Goal: Information Seeking & Learning: Find specific fact

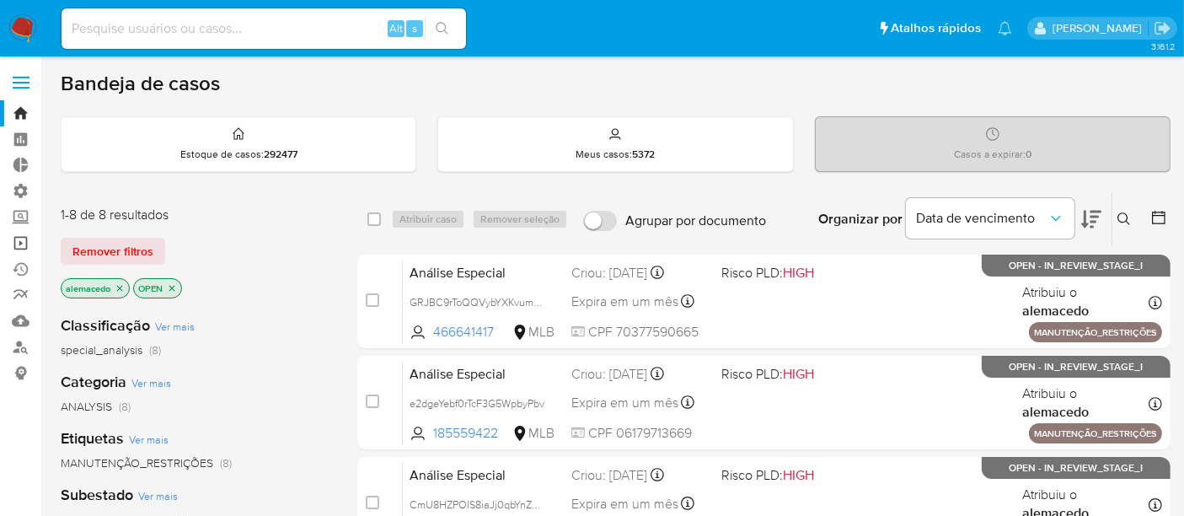
click at [29, 245] on link "Operações em massa" at bounding box center [100, 243] width 201 height 26
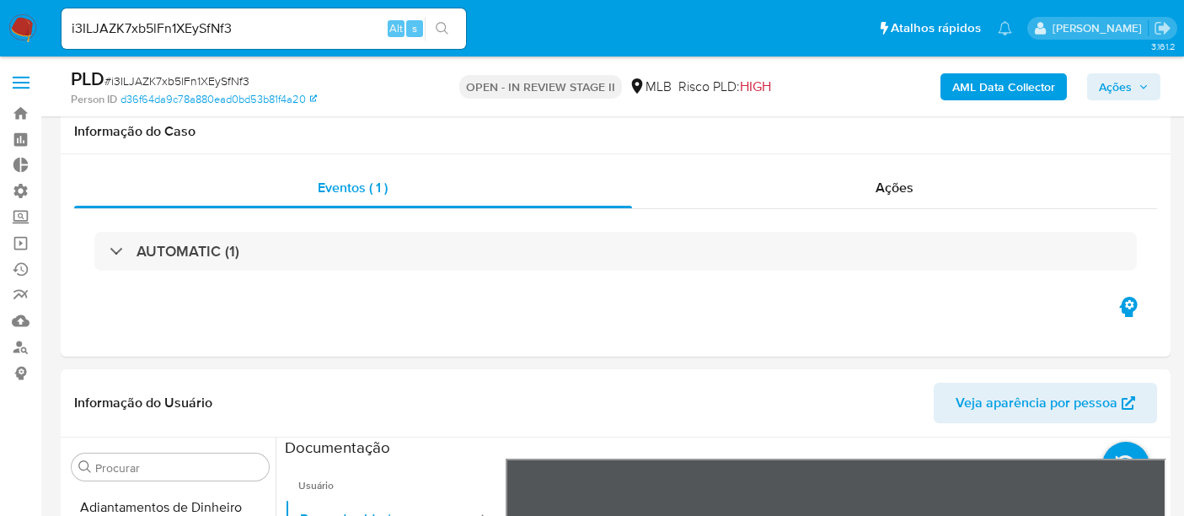
select select "10"
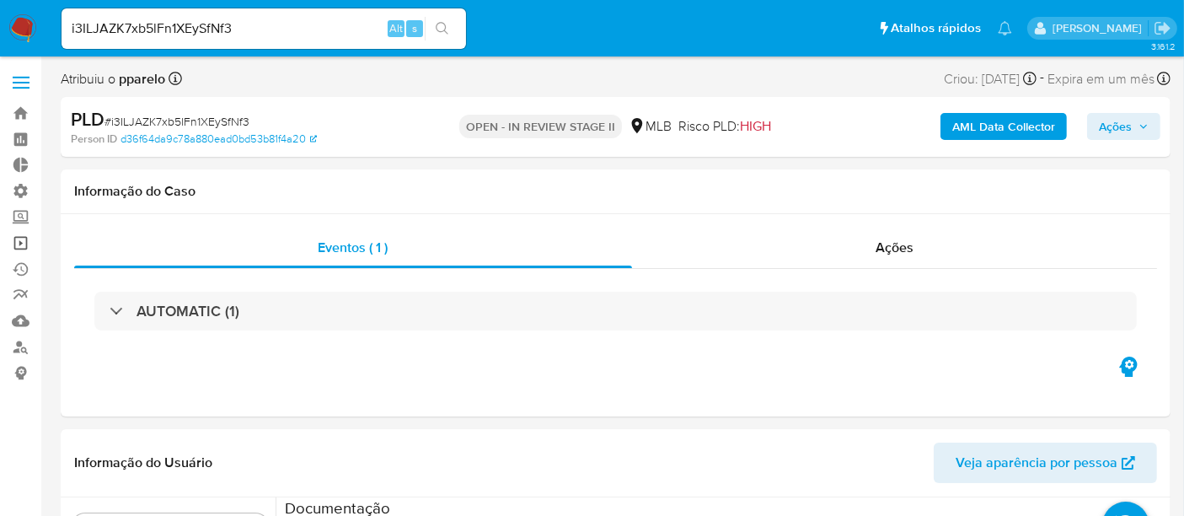
click at [28, 244] on link "Operações em massa" at bounding box center [100, 243] width 201 height 26
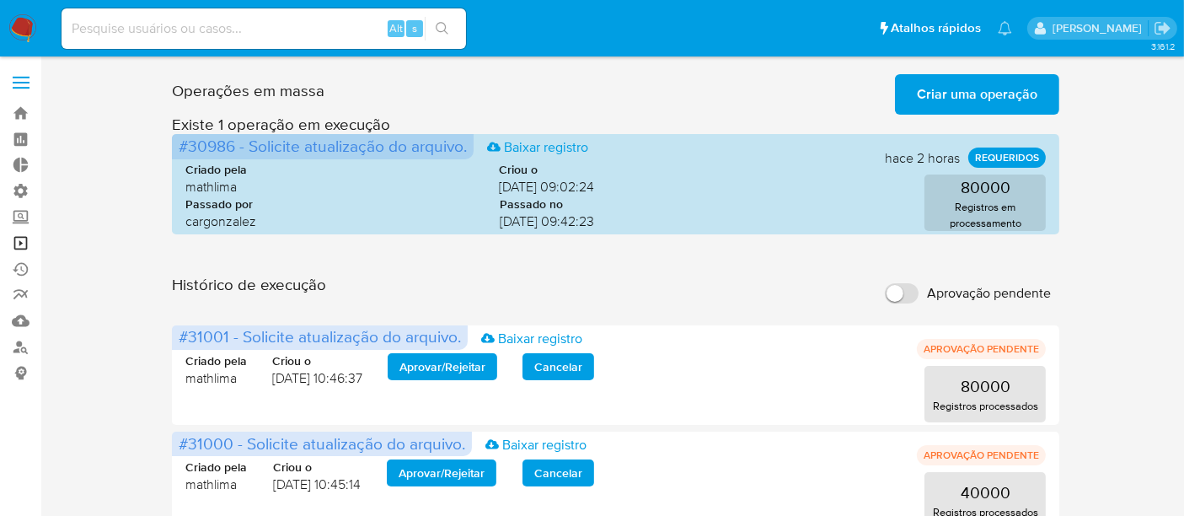
click at [23, 246] on link "Operações em massa" at bounding box center [100, 243] width 201 height 26
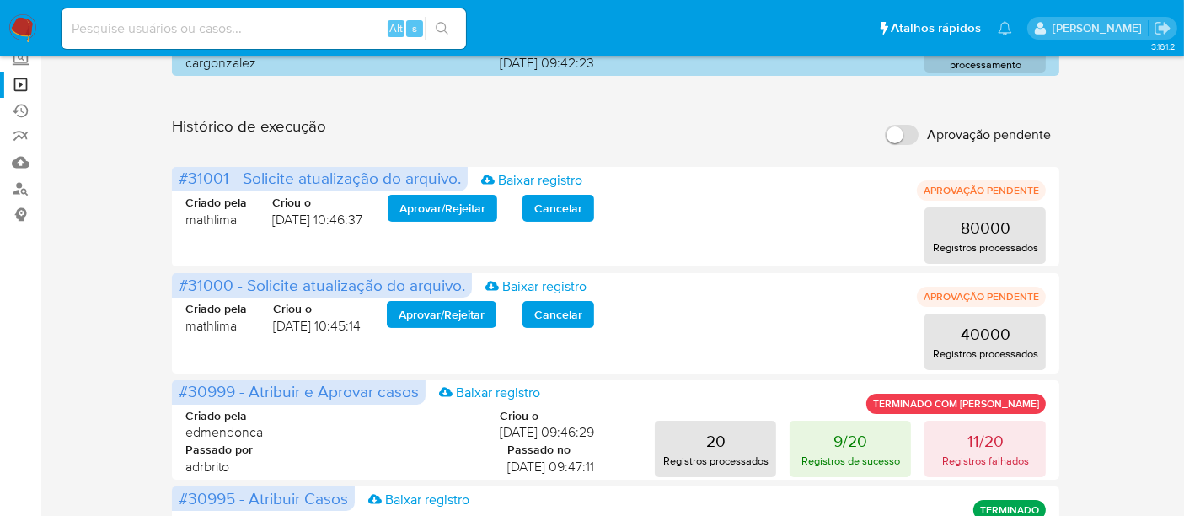
scroll to position [187, 0]
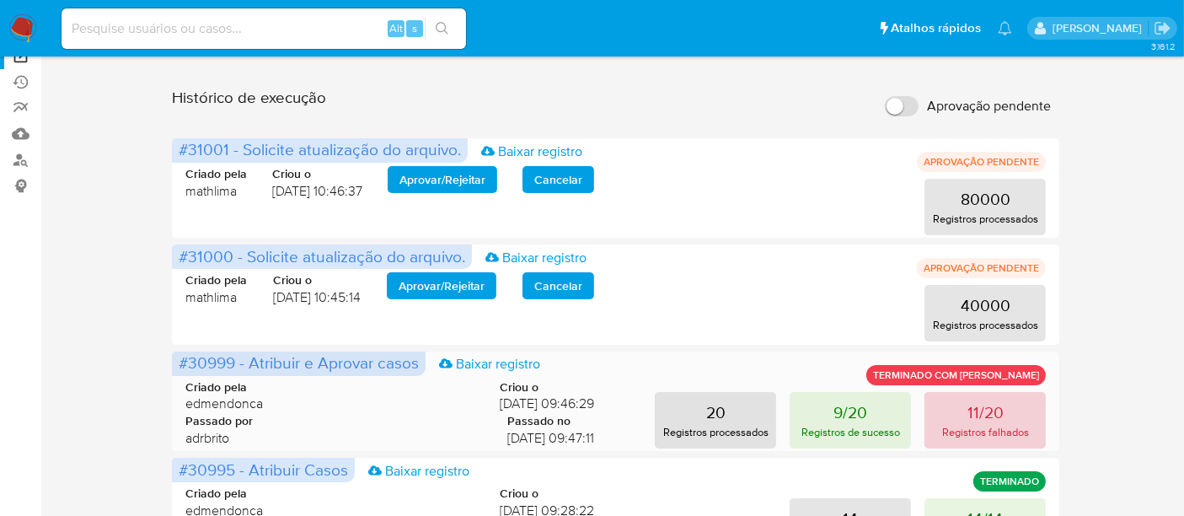
click at [979, 410] on p "11/20" at bounding box center [985, 412] width 36 height 24
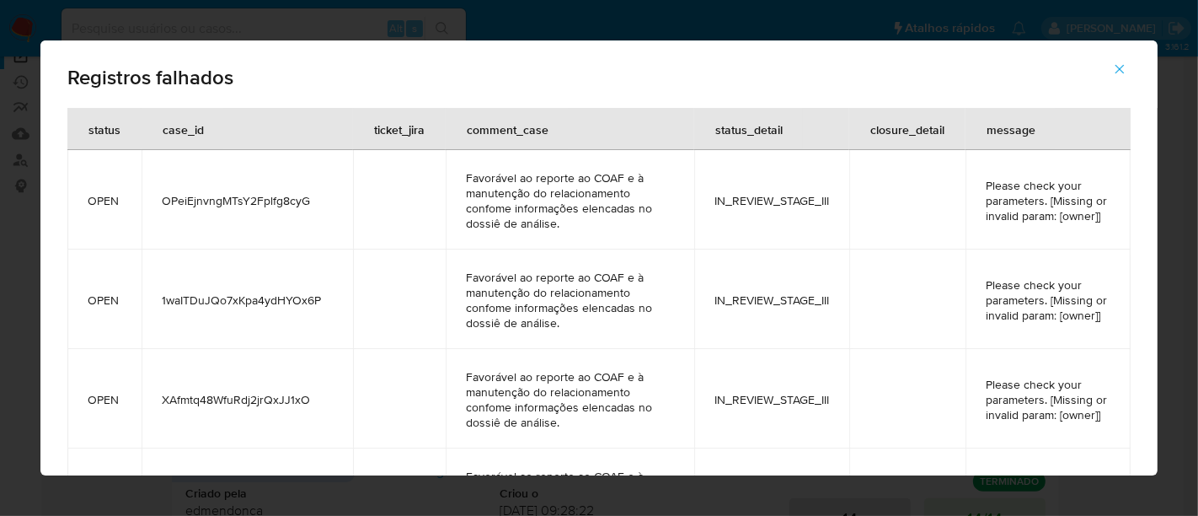
click at [1129, 70] on button "button" at bounding box center [1119, 69] width 59 height 40
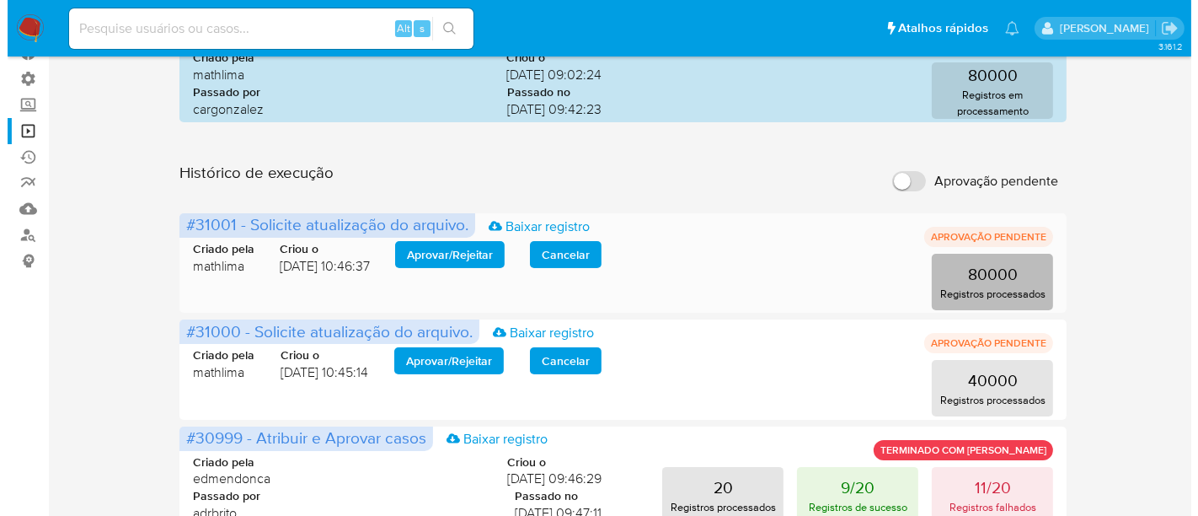
scroll to position [0, 0]
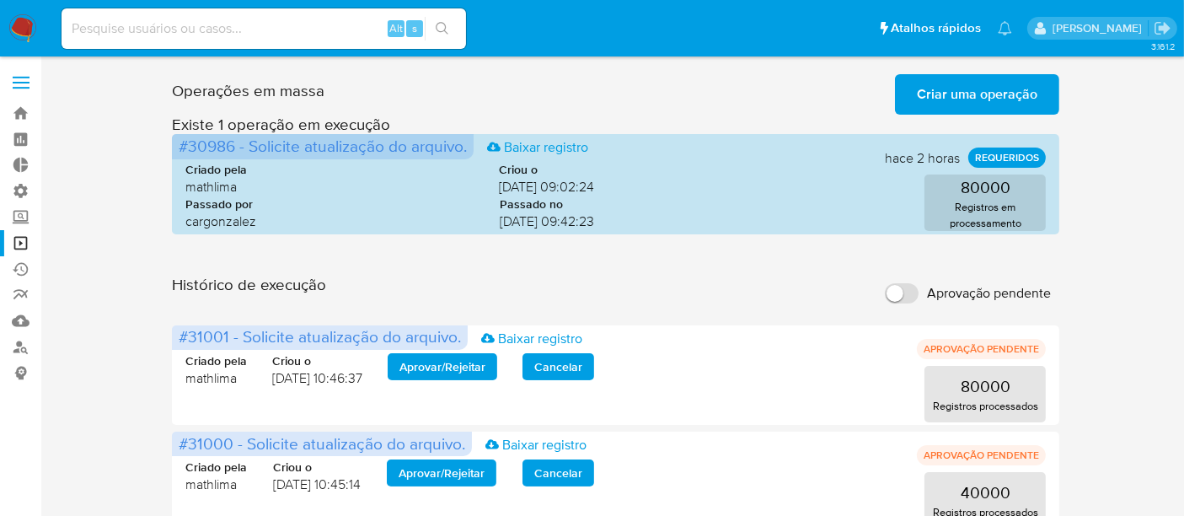
click at [979, 99] on span "Criar uma operação" at bounding box center [977, 94] width 120 height 37
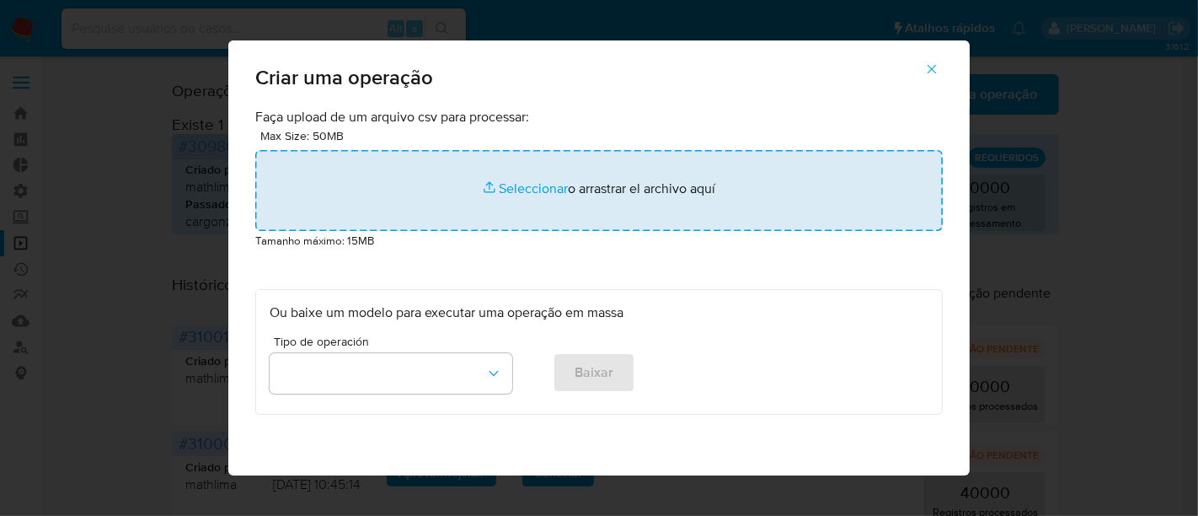
click at [534, 187] on input "file" at bounding box center [599, 190] width 688 height 81
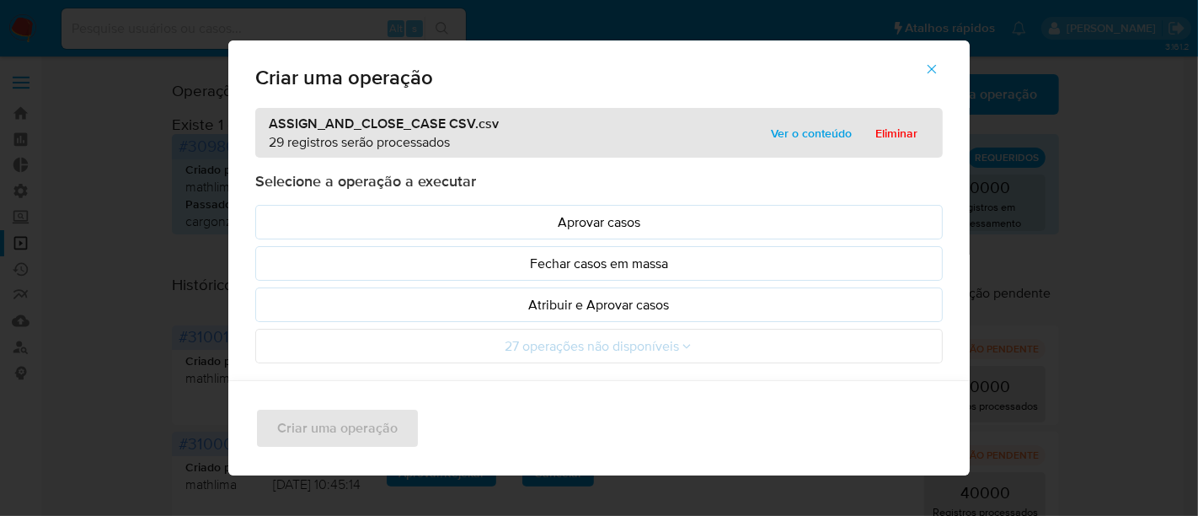
click at [808, 131] on span "Ver o conteúdo" at bounding box center [811, 133] width 81 height 24
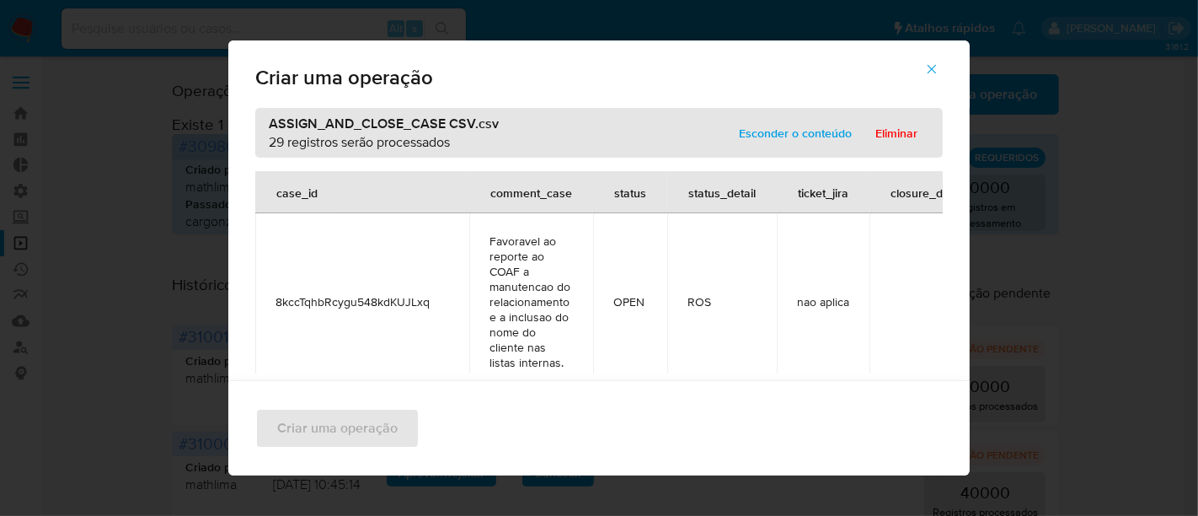
click at [792, 139] on span "Esconder o conteúdo" at bounding box center [795, 133] width 113 height 24
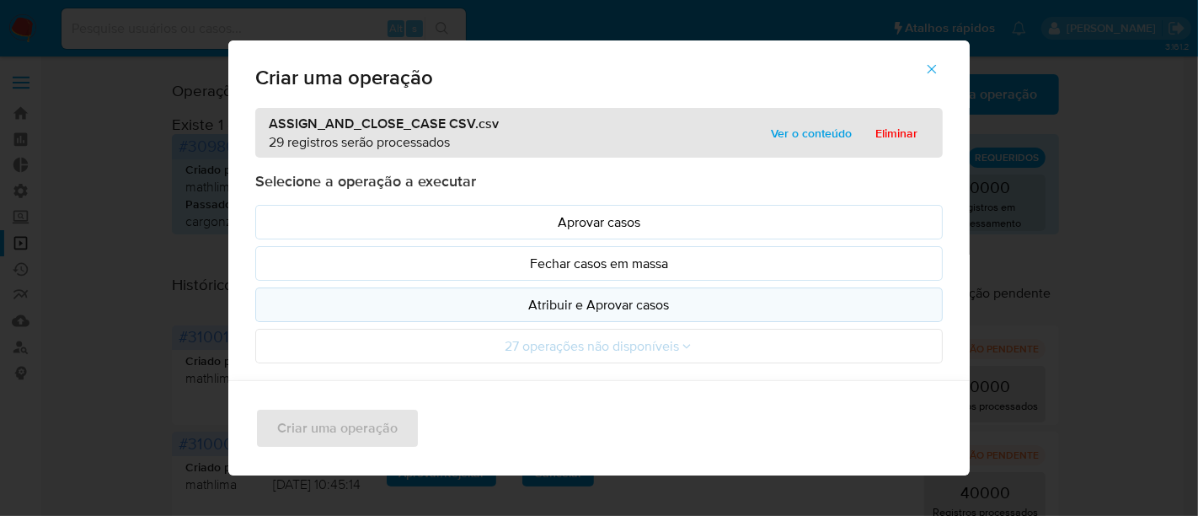
click at [572, 305] on p "Atribuir e Aprovar casos" at bounding box center [599, 304] width 659 height 19
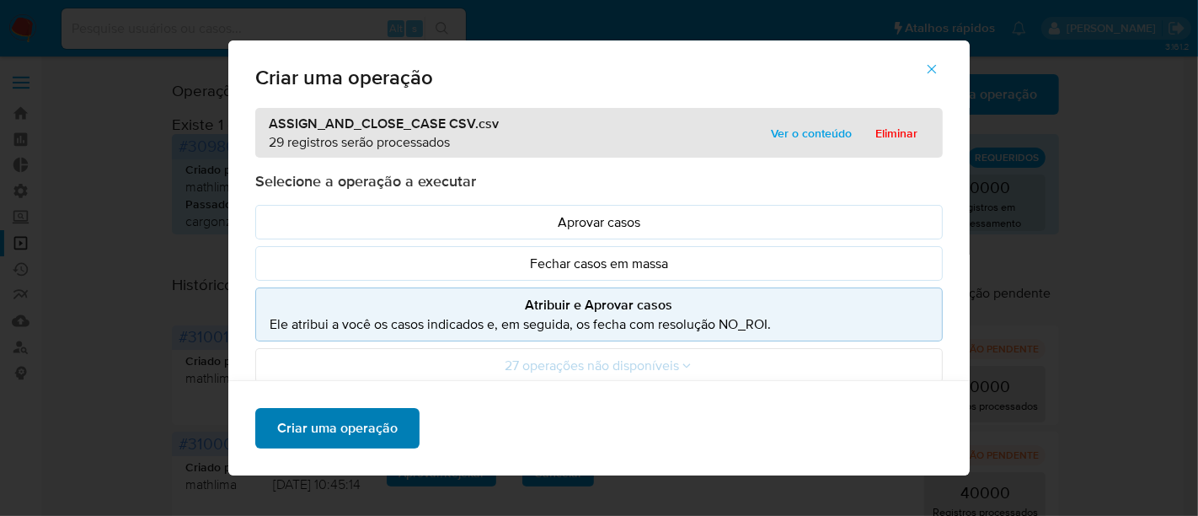
click at [338, 416] on span "Criar uma operação" at bounding box center [337, 428] width 120 height 37
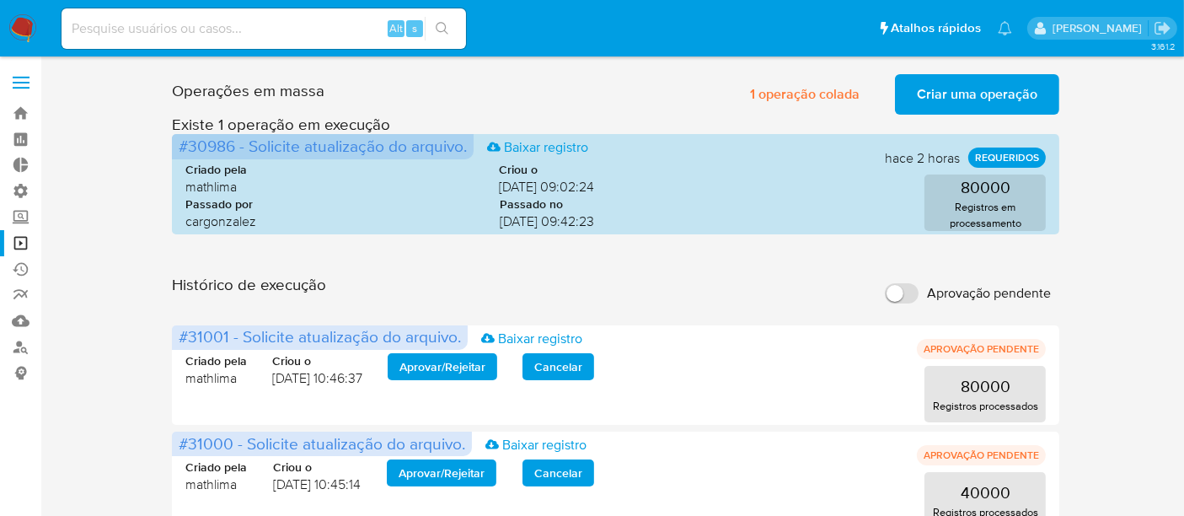
click at [965, 88] on span "Criar uma operação" at bounding box center [977, 94] width 120 height 37
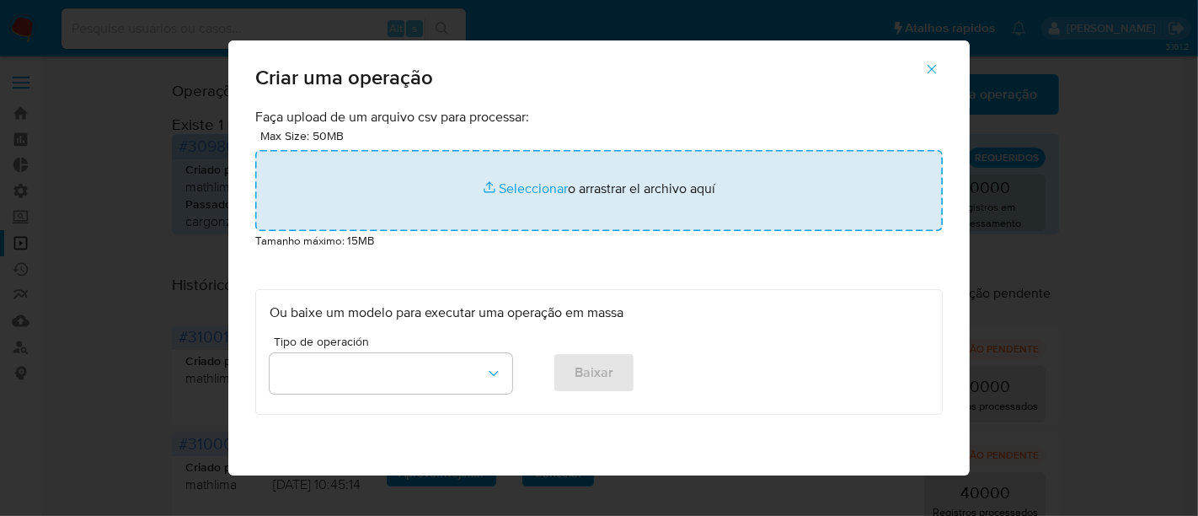
click at [511, 194] on input "file" at bounding box center [599, 190] width 688 height 81
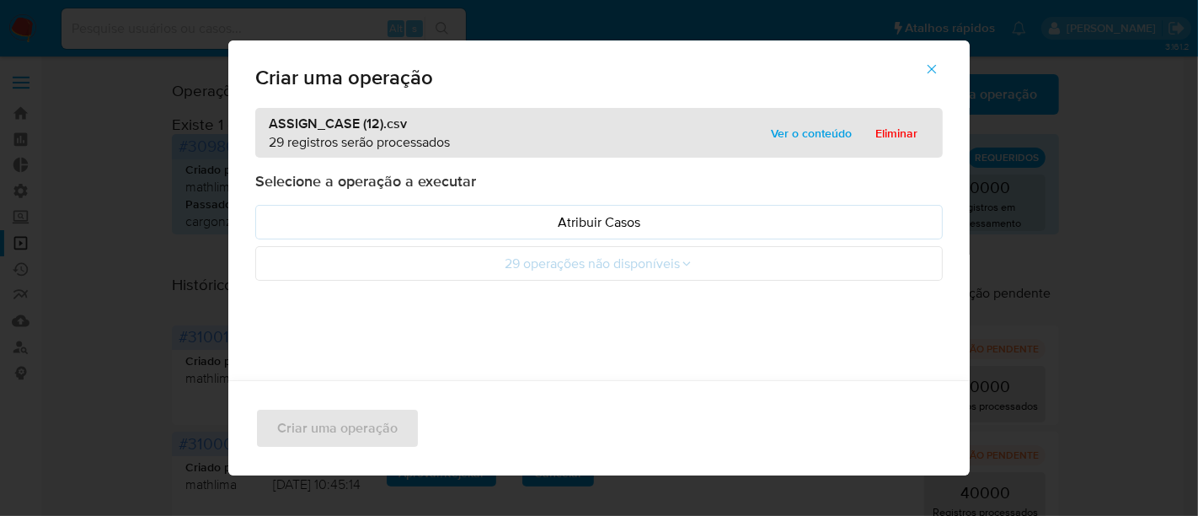
click at [787, 131] on span "Ver o conteúdo" at bounding box center [811, 133] width 81 height 24
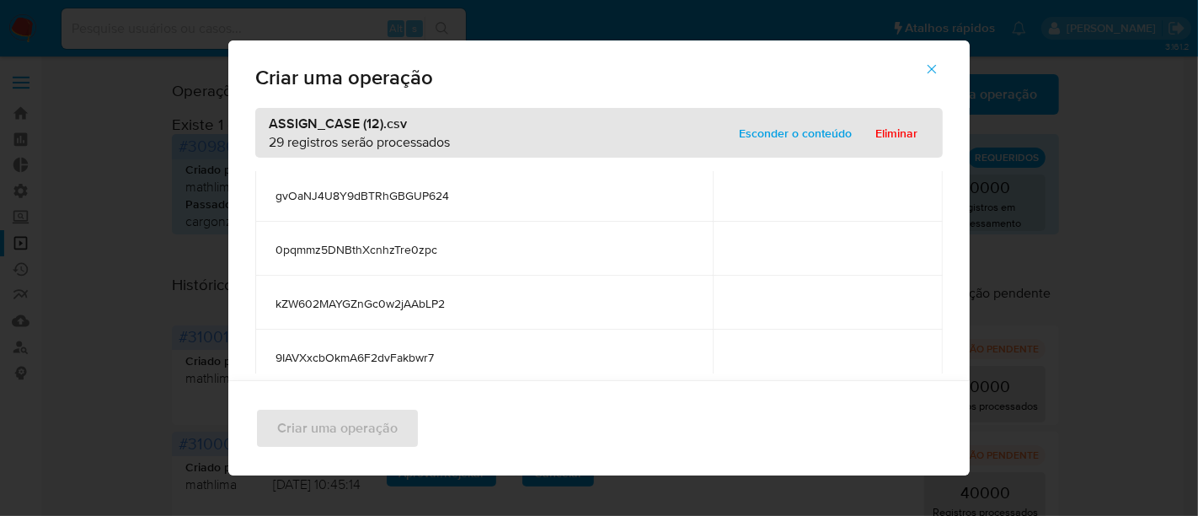
scroll to position [1403, 0]
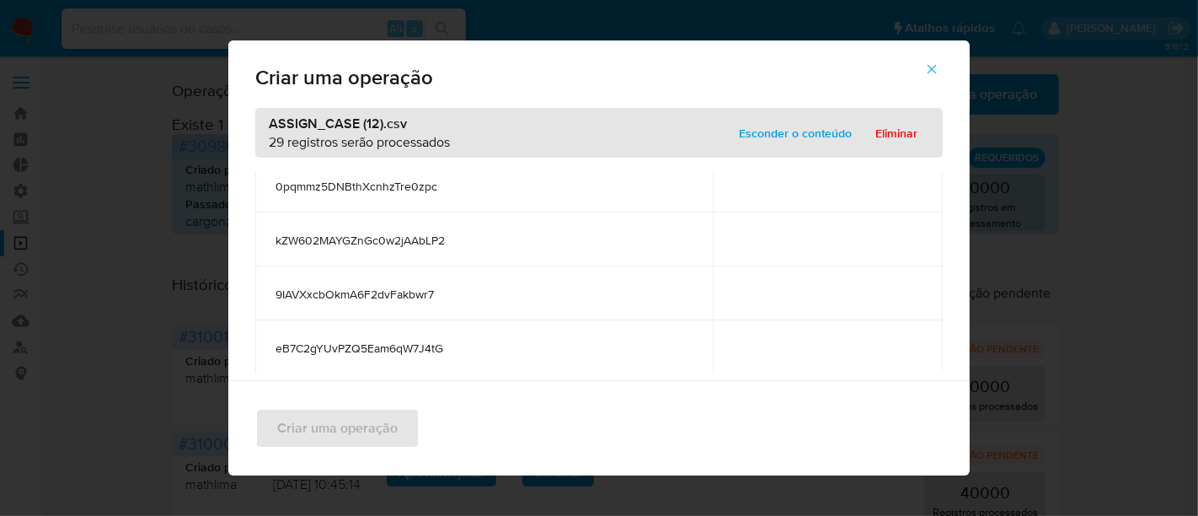
click at [790, 136] on span "Esconder o conteúdo" at bounding box center [795, 133] width 113 height 24
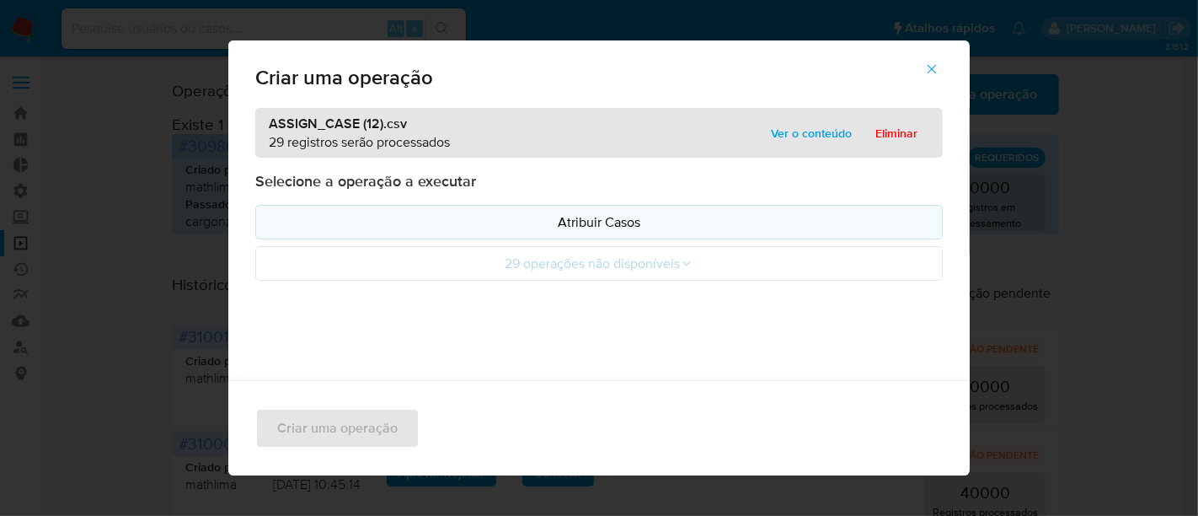
click at [576, 224] on p "Atribuir Casos" at bounding box center [599, 221] width 659 height 19
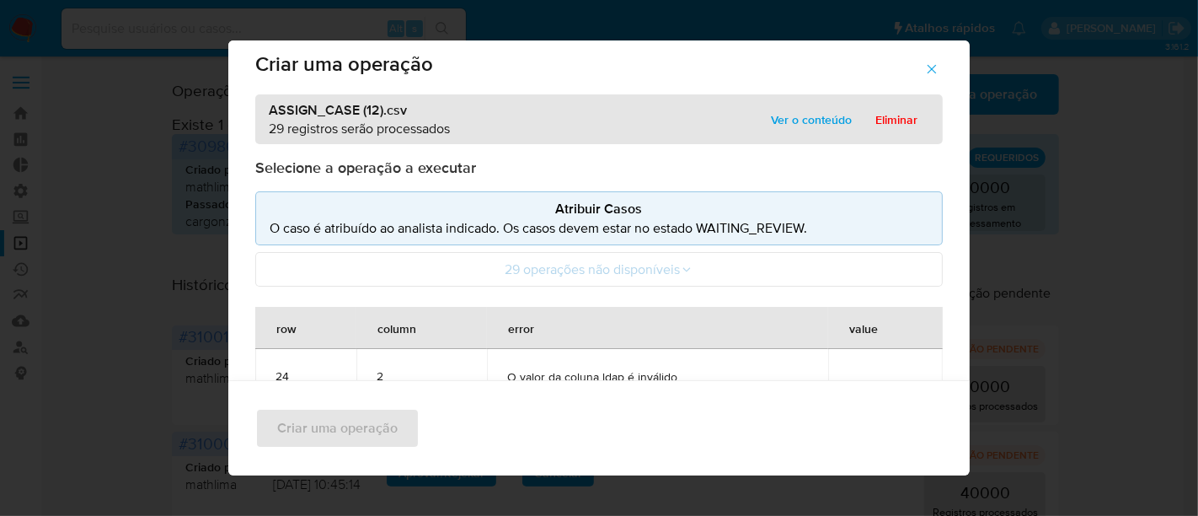
scroll to position [94, 0]
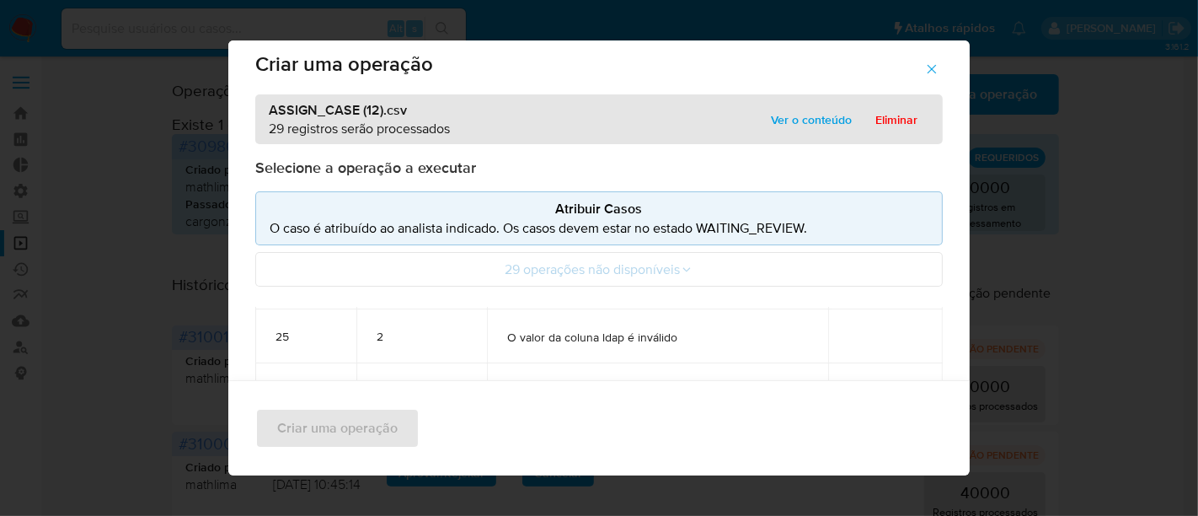
click at [823, 127] on span "Ver o conteúdo" at bounding box center [811, 120] width 81 height 24
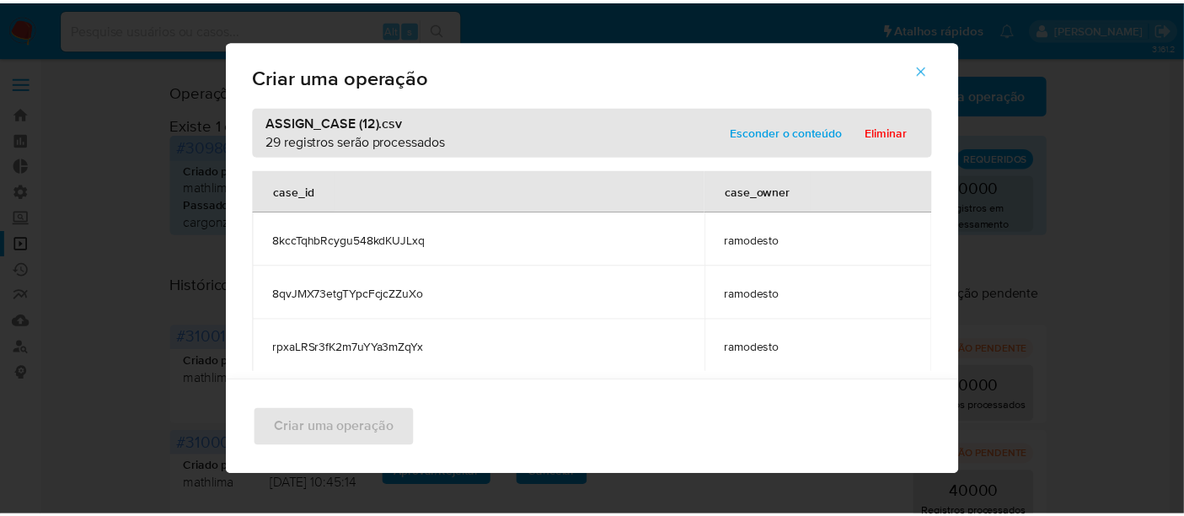
scroll to position [0, 0]
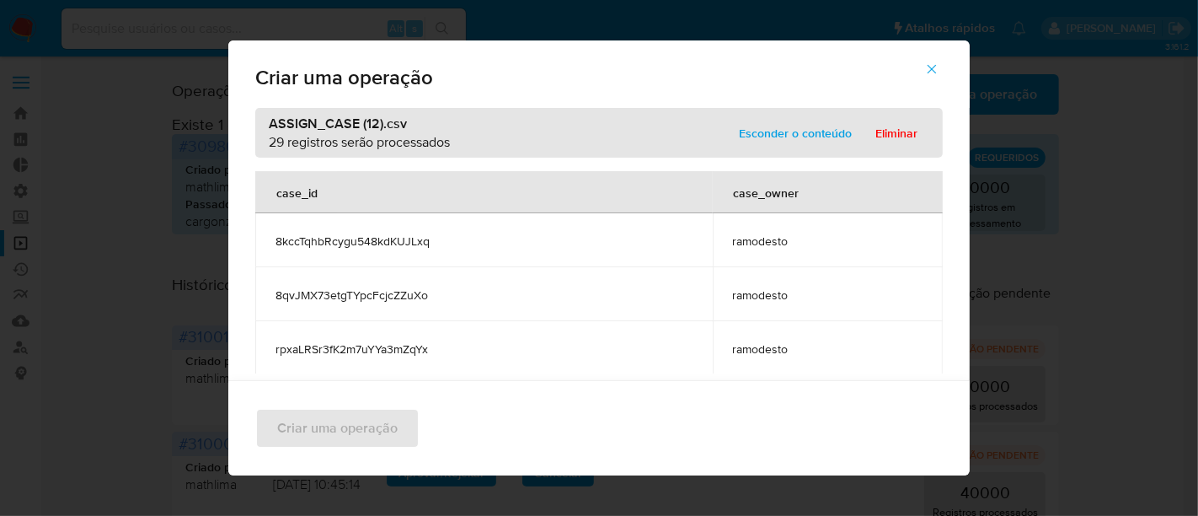
click at [940, 67] on icon "button" at bounding box center [931, 69] width 15 height 15
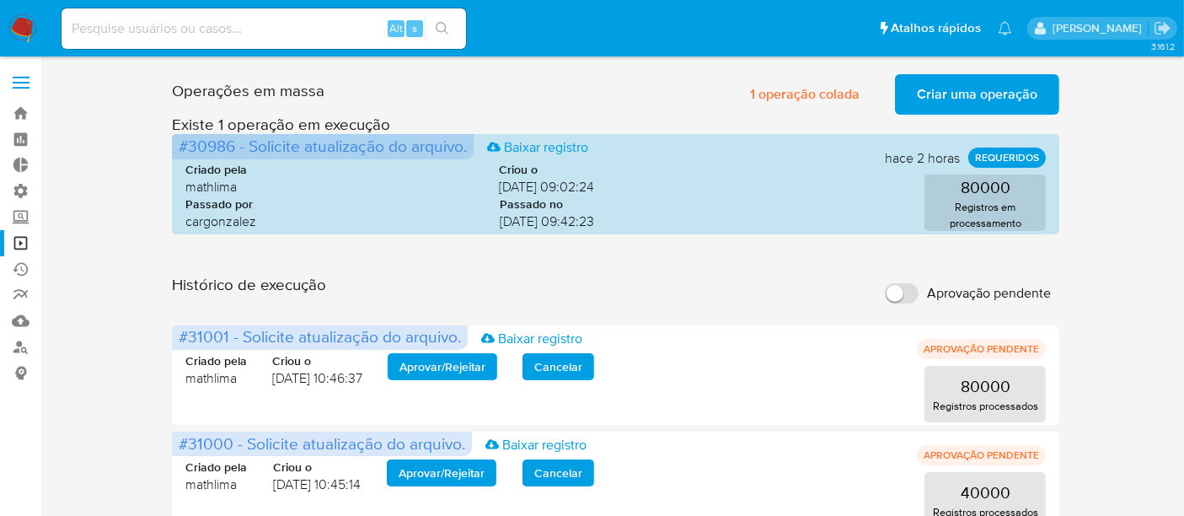
click at [948, 90] on span "Criar uma operação" at bounding box center [977, 94] width 120 height 37
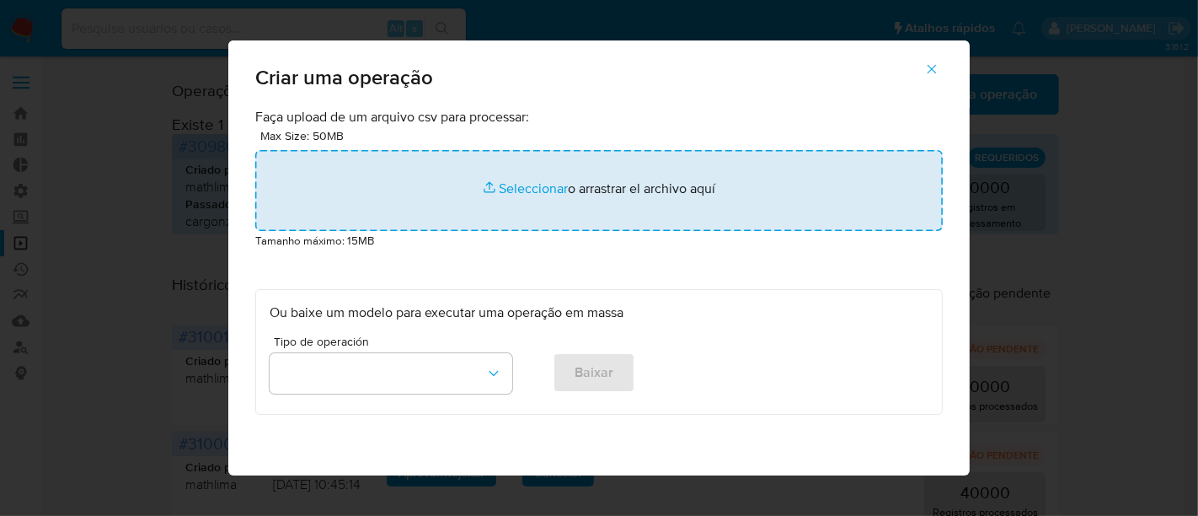
click at [522, 184] on input "file" at bounding box center [599, 190] width 688 height 81
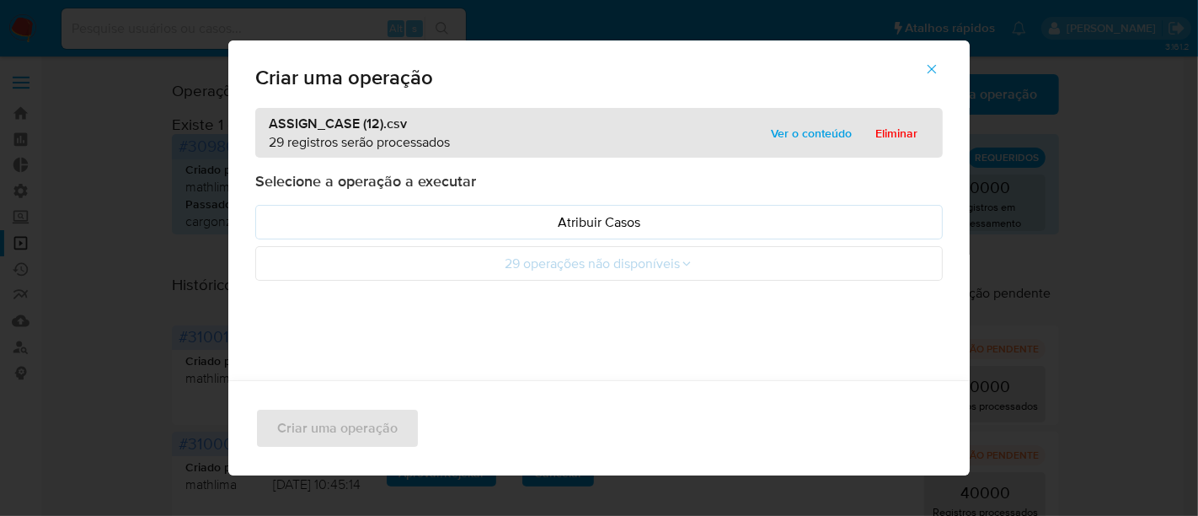
click at [791, 131] on span "Ver o conteúdo" at bounding box center [811, 133] width 81 height 24
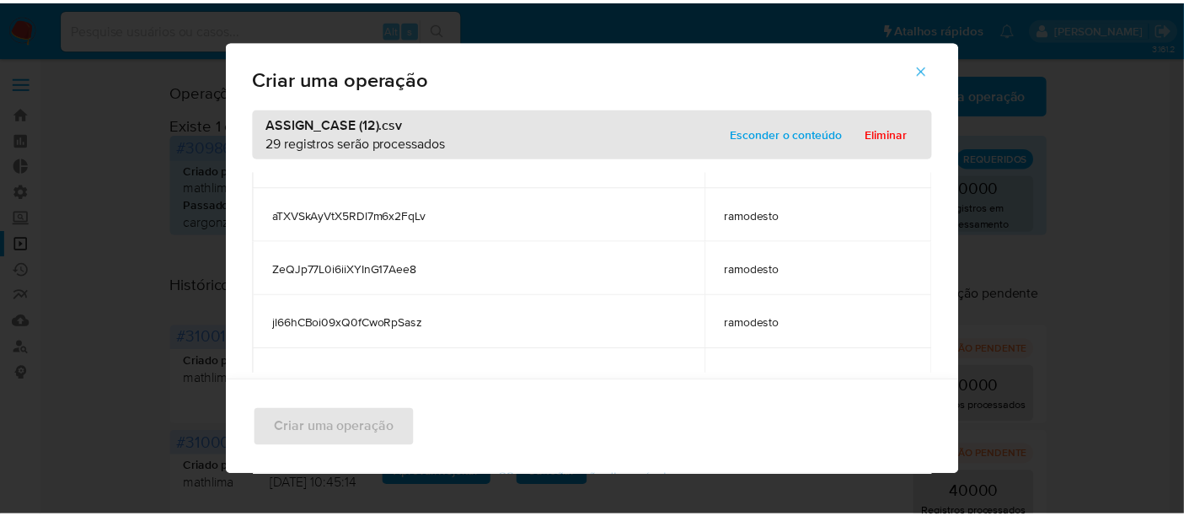
scroll to position [1403, 0]
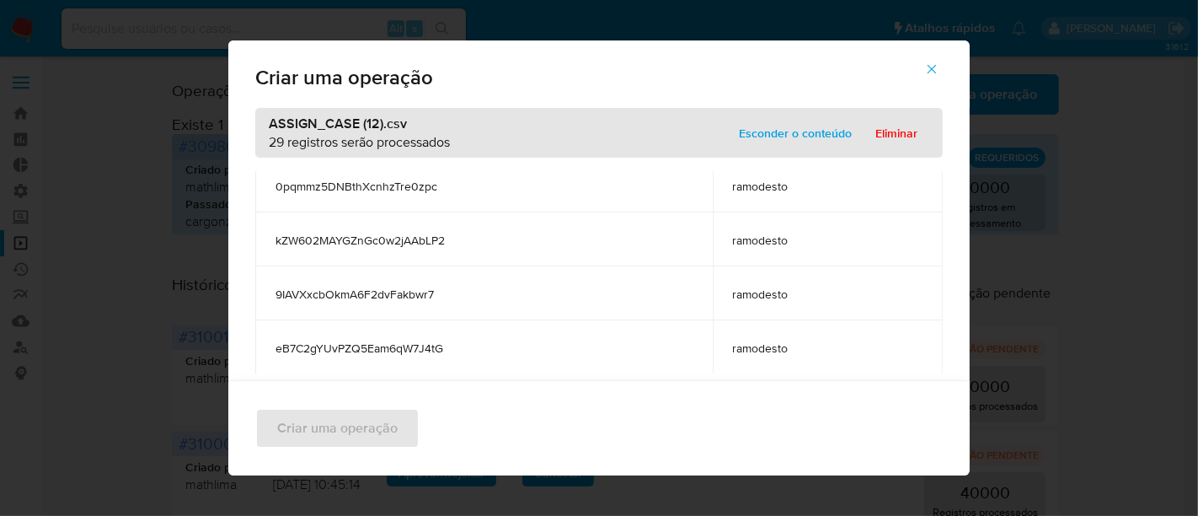
click at [777, 136] on span "Esconder o conteúdo" at bounding box center [795, 133] width 113 height 24
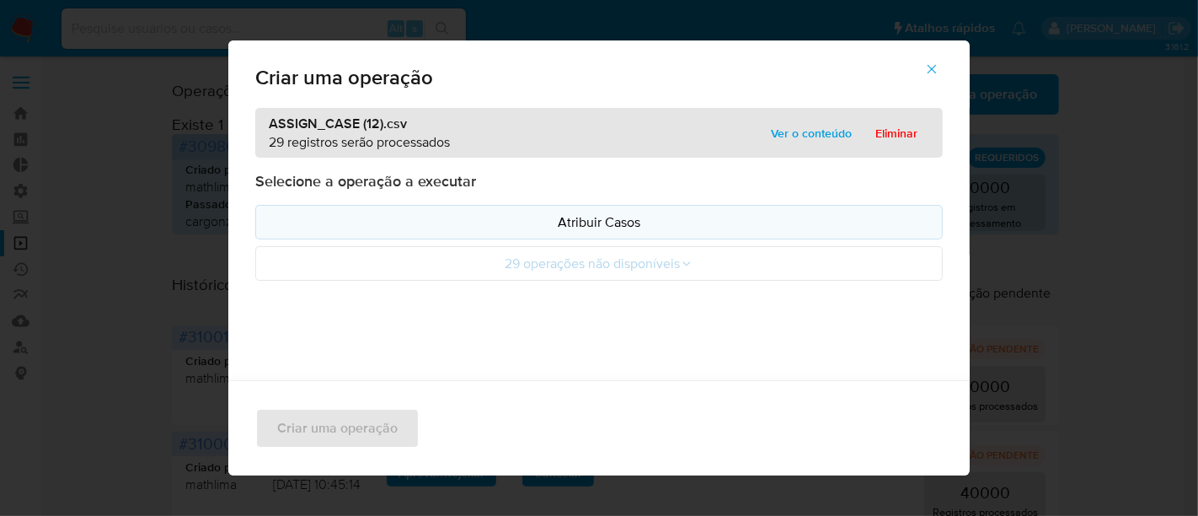
click at [553, 208] on button "Atribuir Casos" at bounding box center [599, 222] width 688 height 35
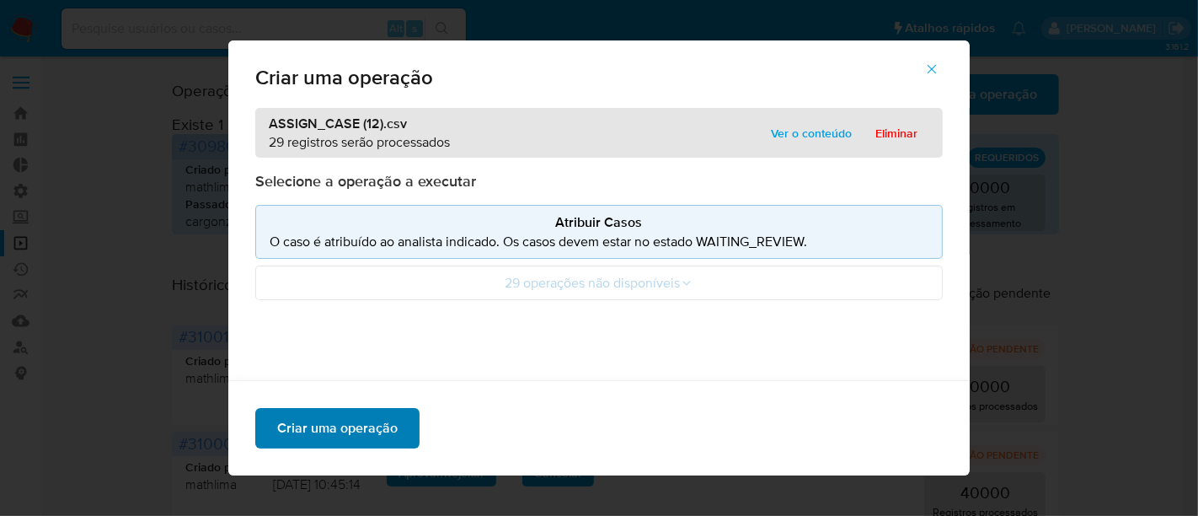
click at [308, 426] on span "Criar uma operação" at bounding box center [337, 428] width 120 height 37
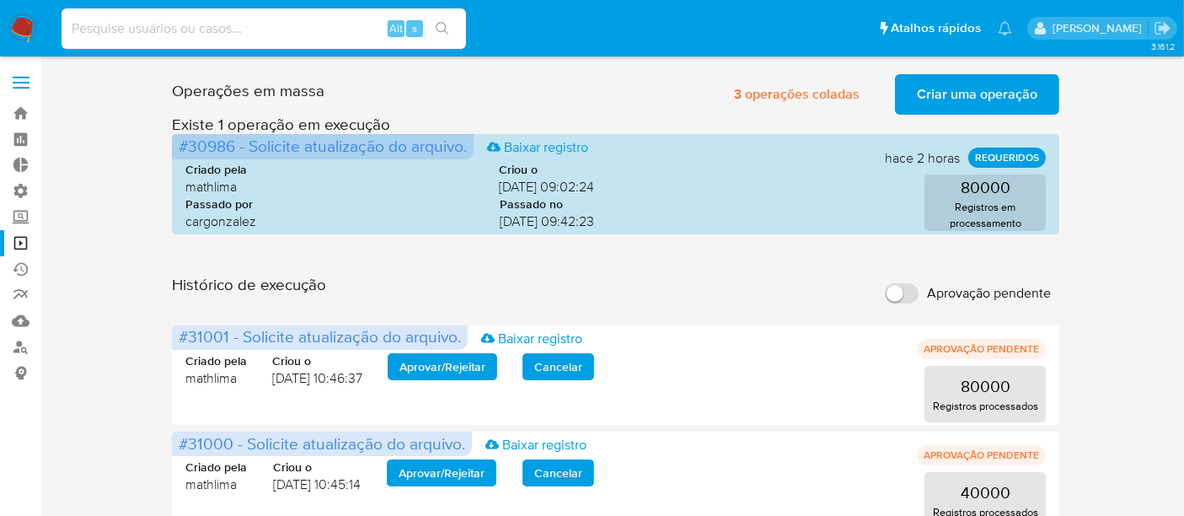
click at [110, 22] on input at bounding box center [264, 29] width 404 height 22
paste input "632511145"
type input "632511145"
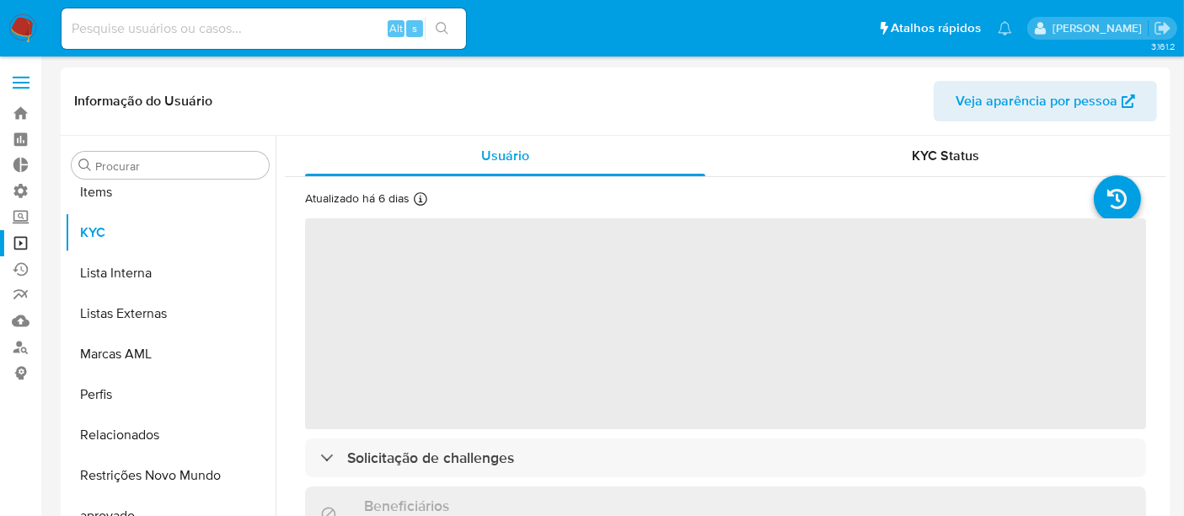
scroll to position [873, 0]
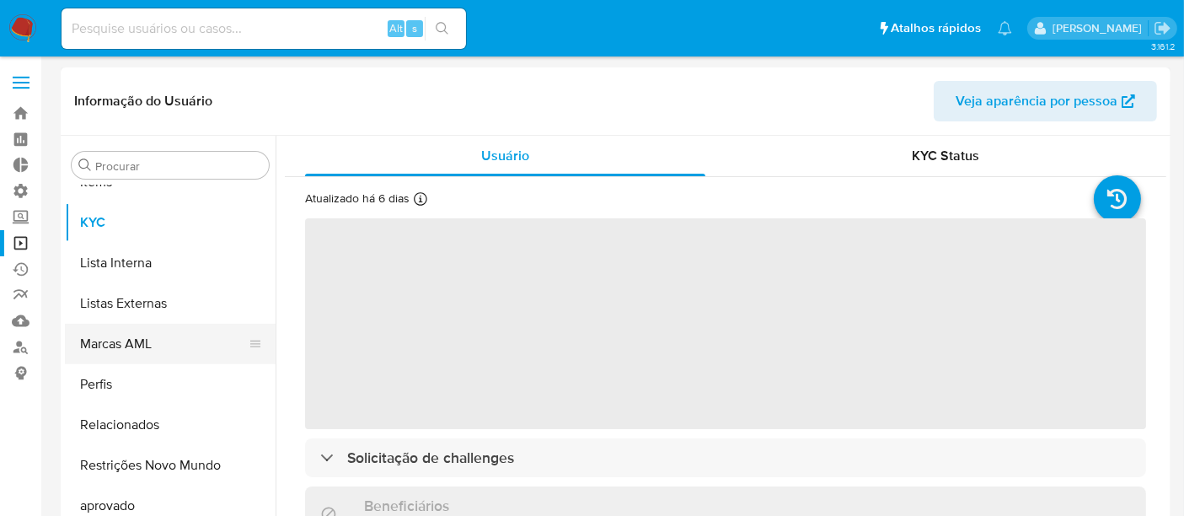
select select "10"
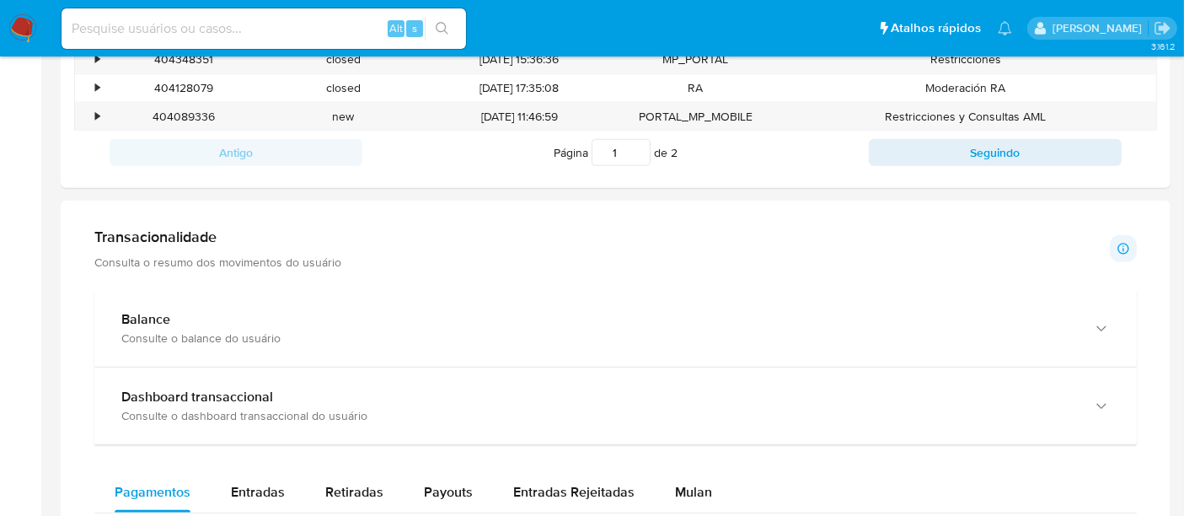
scroll to position [748, 0]
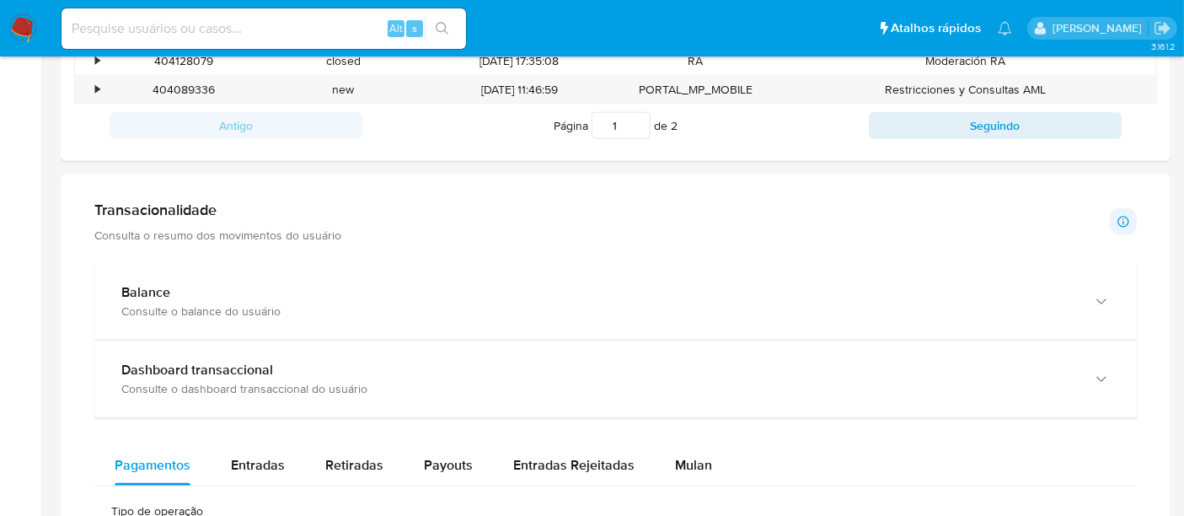
click at [125, 234] on p "Consulta o resumo dos movimentos do usuário" at bounding box center [217, 235] width 247 height 15
click at [130, 211] on h1 "Transacionalidade" at bounding box center [217, 210] width 247 height 19
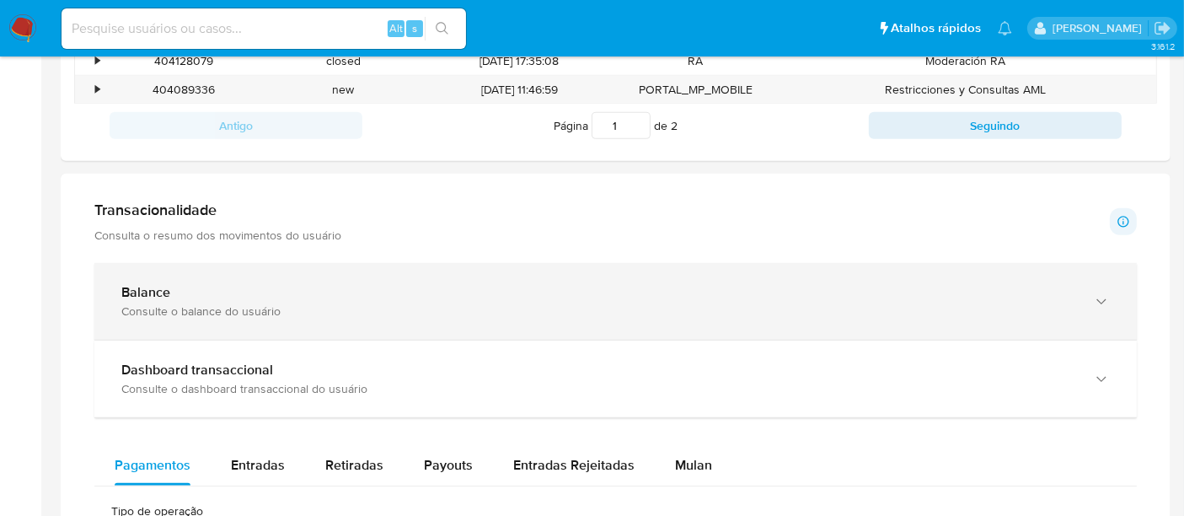
click at [161, 296] on b "Balance" at bounding box center [145, 291] width 49 height 19
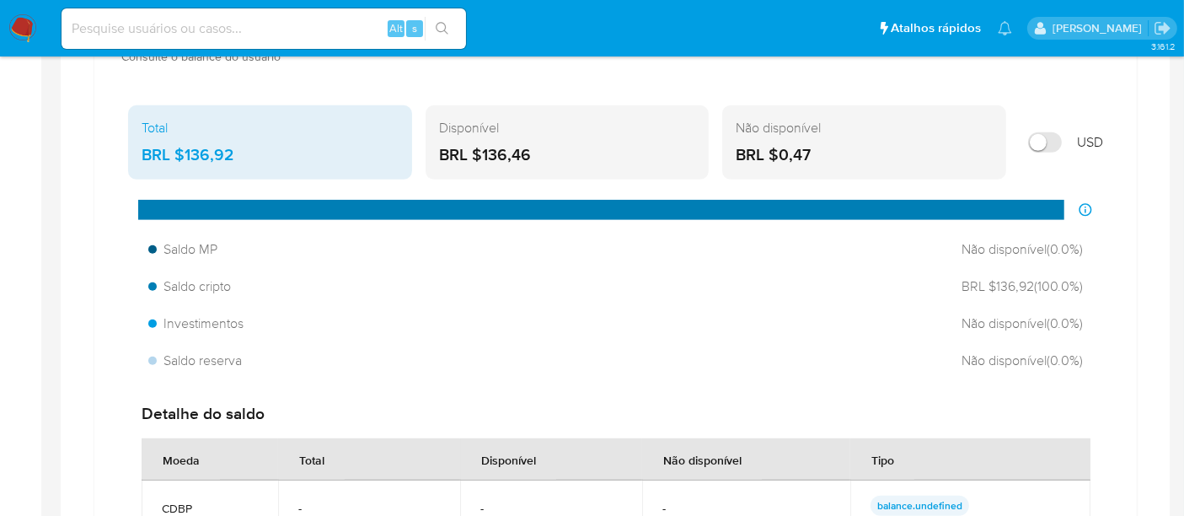
scroll to position [1030, 0]
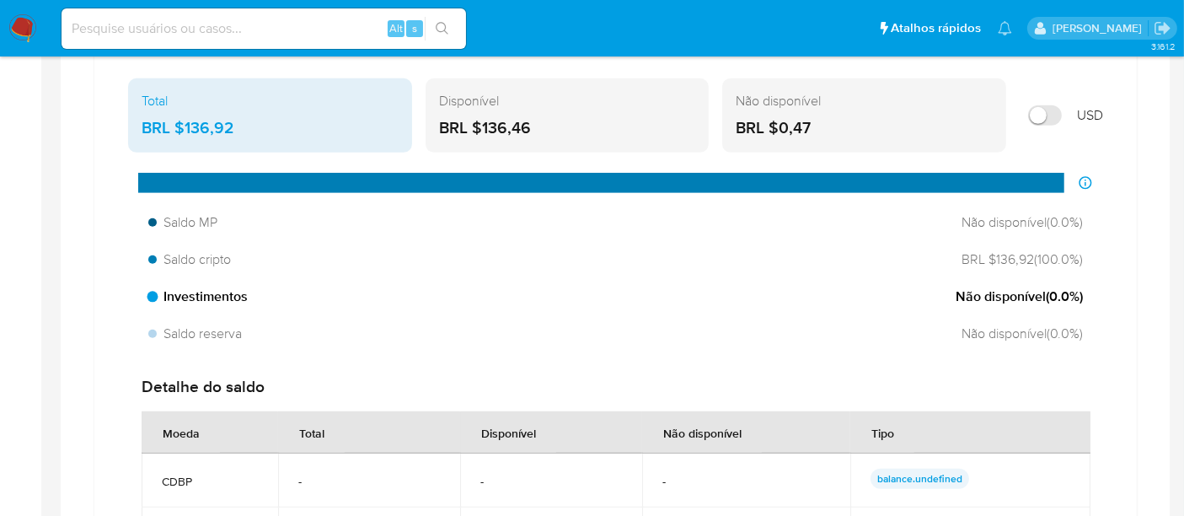
click at [220, 297] on span "Investimentos" at bounding box center [197, 296] width 99 height 19
click at [1024, 292] on span "Não disponível ( 0.0 %)" at bounding box center [1019, 296] width 127 height 19
click at [520, 123] on div "BRL $136,46" at bounding box center [567, 128] width 257 height 22
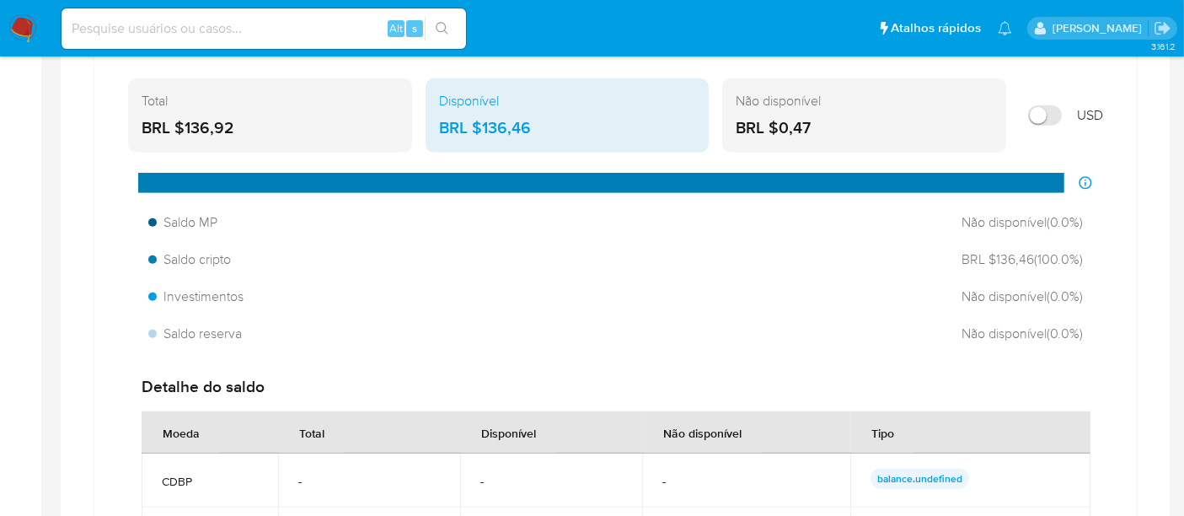
click at [818, 124] on div "BRL $0,47" at bounding box center [864, 128] width 257 height 22
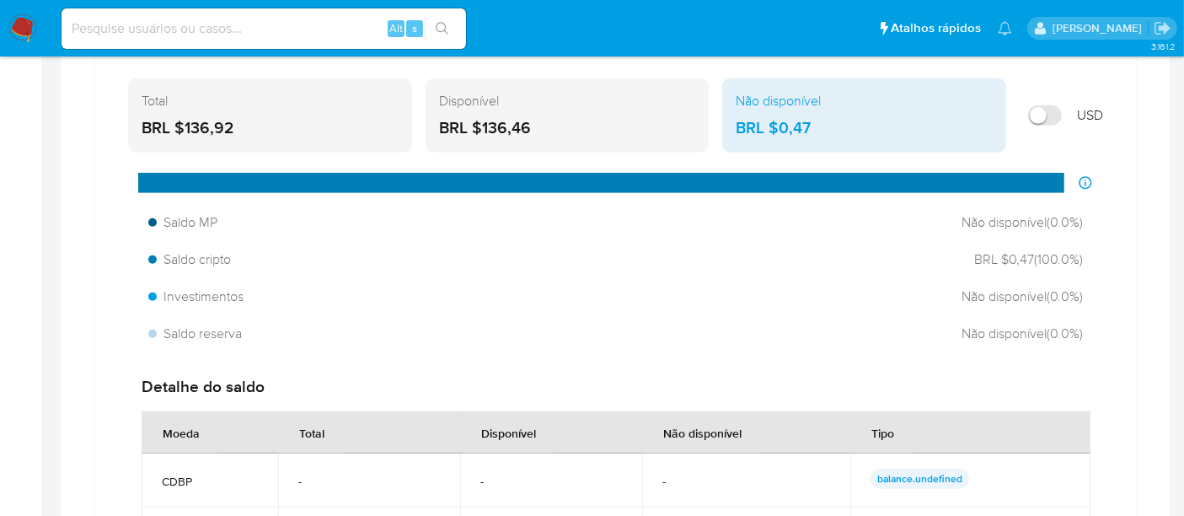
click at [539, 124] on div "BRL $136,46" at bounding box center [567, 128] width 257 height 22
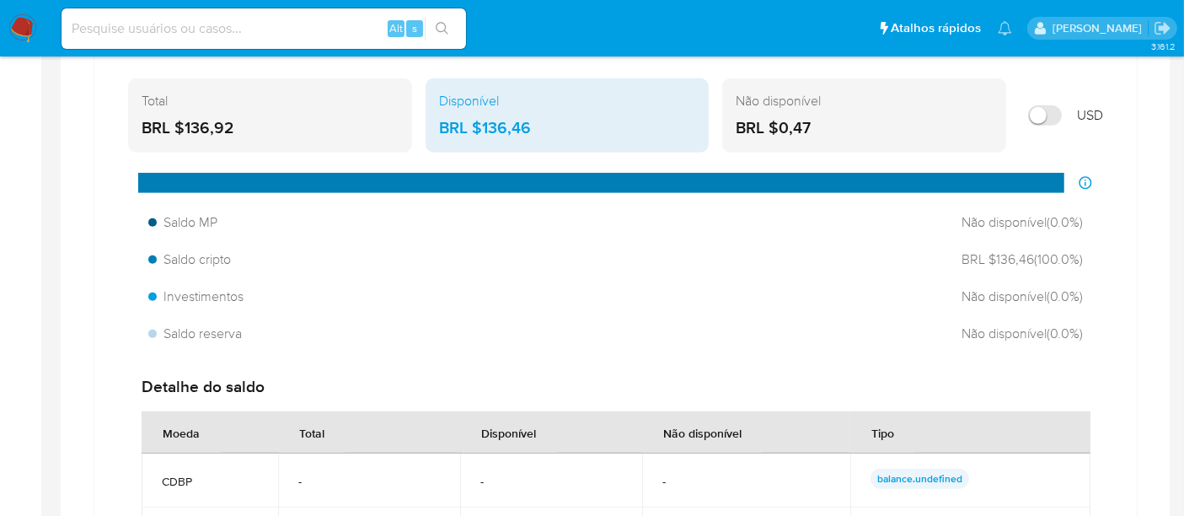
click at [849, 108] on div "Não disponível BRL $0,47" at bounding box center [864, 115] width 284 height 74
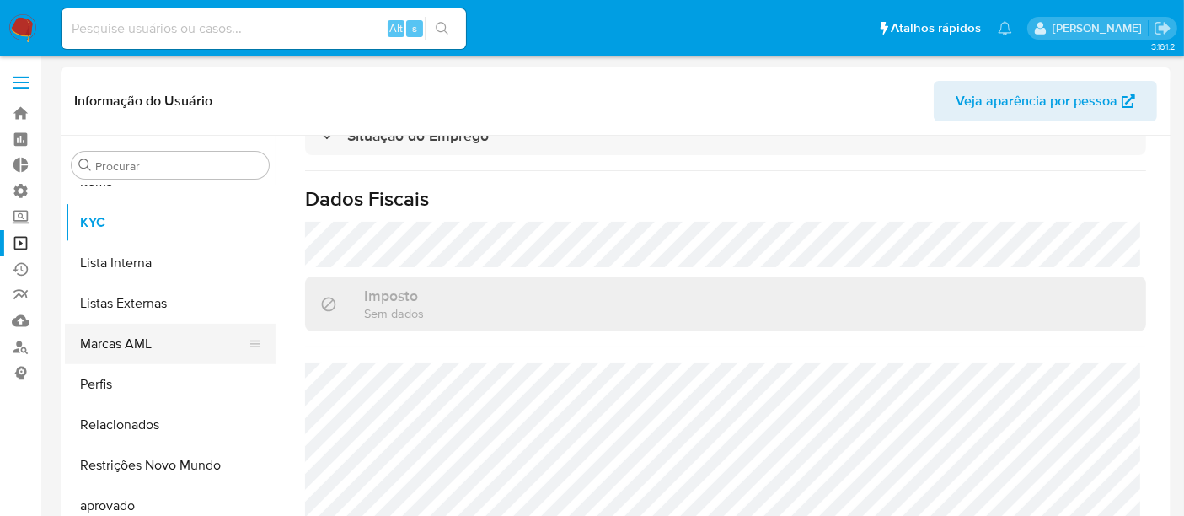
scroll to position [712, 0]
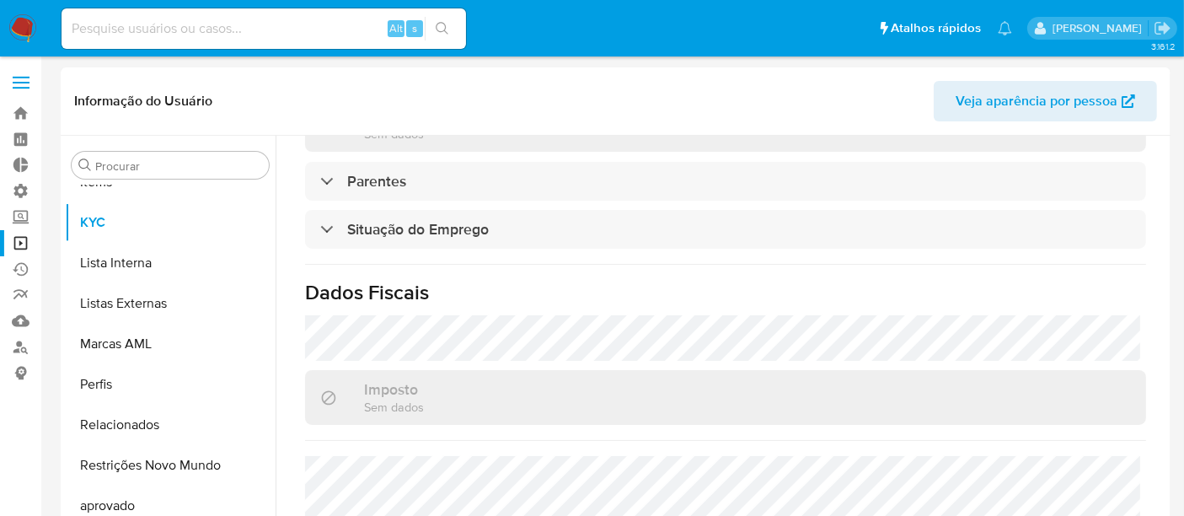
click at [24, 244] on link "Operações em massa" at bounding box center [100, 243] width 201 height 26
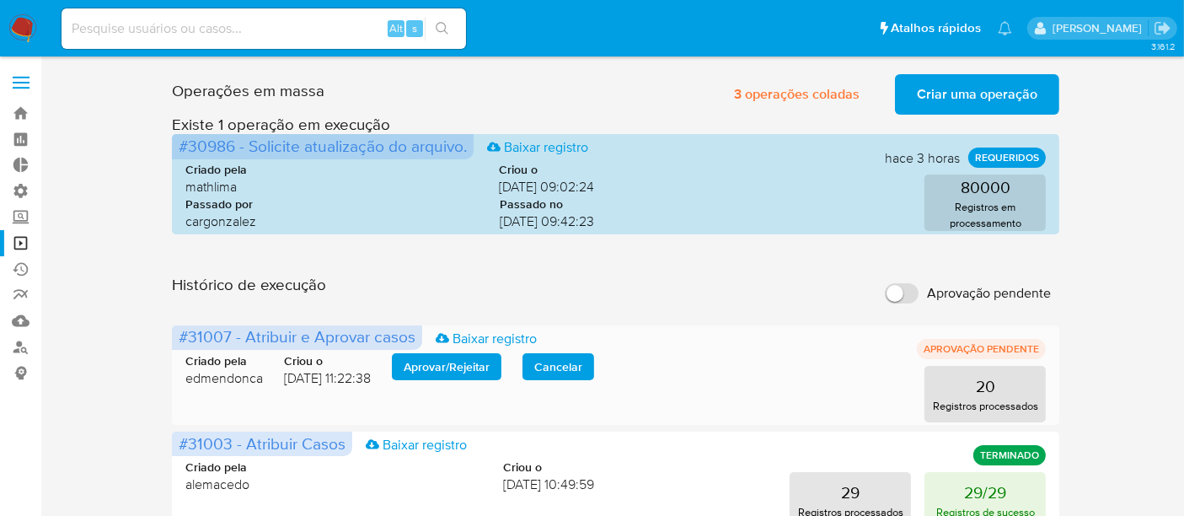
click at [450, 371] on span "Aprovar / Rejeitar" at bounding box center [447, 367] width 86 height 24
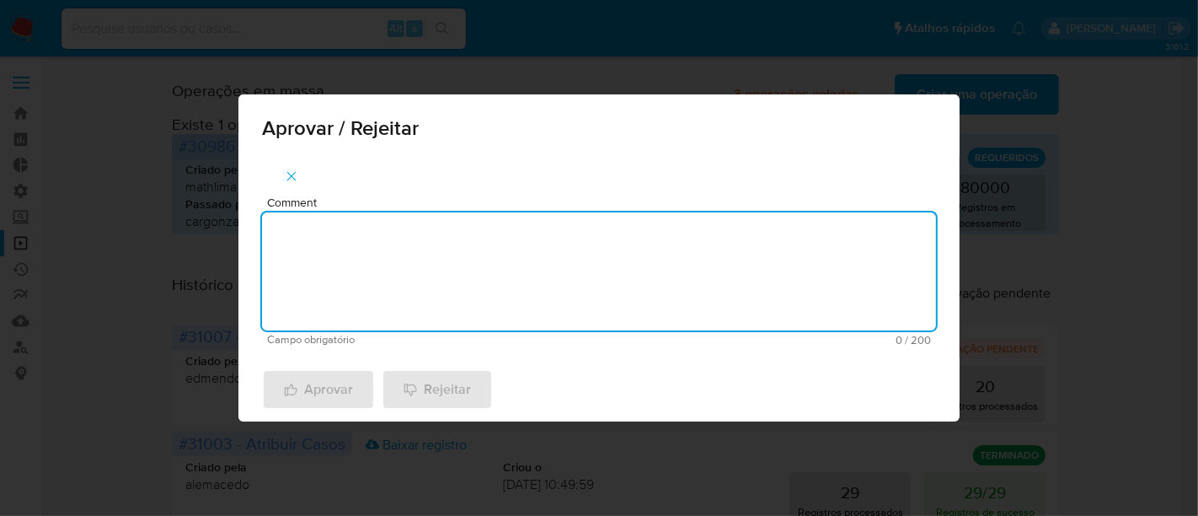
click at [357, 269] on textarea "Comment" at bounding box center [599, 271] width 674 height 118
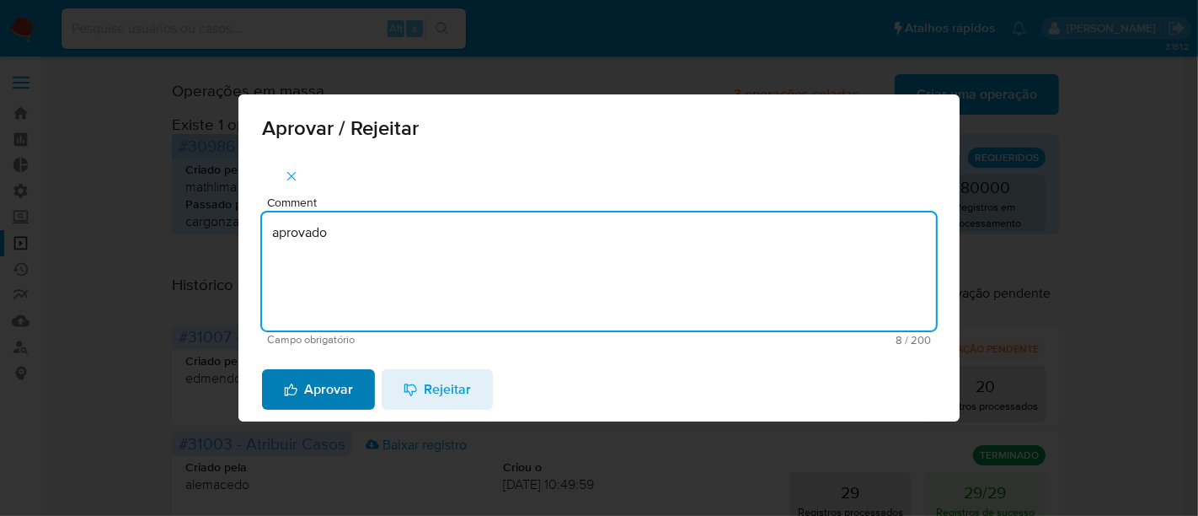
type textarea "aprovado"
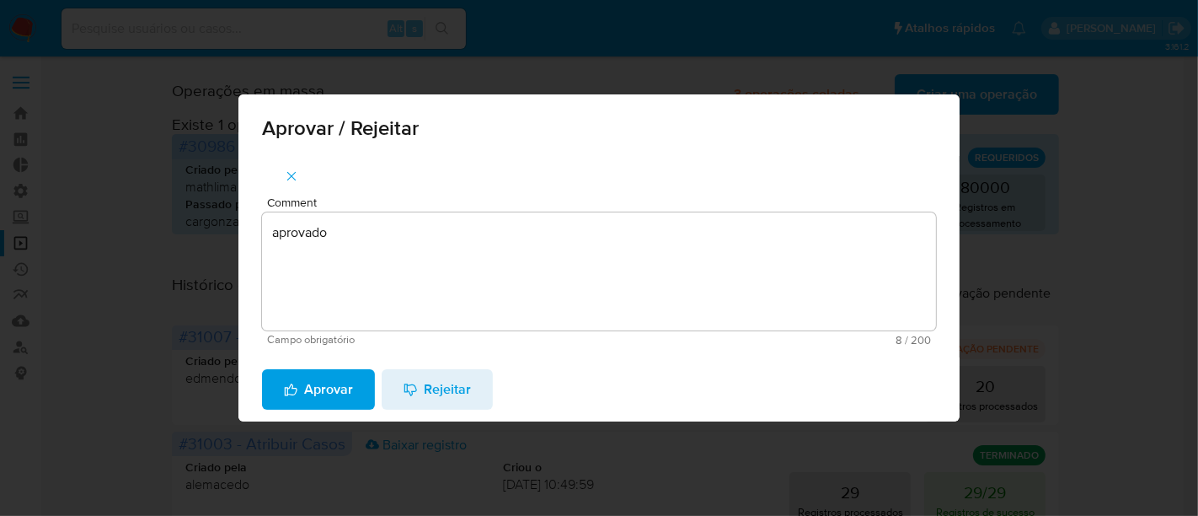
click at [344, 402] on span "Aprovar" at bounding box center [318, 389] width 69 height 37
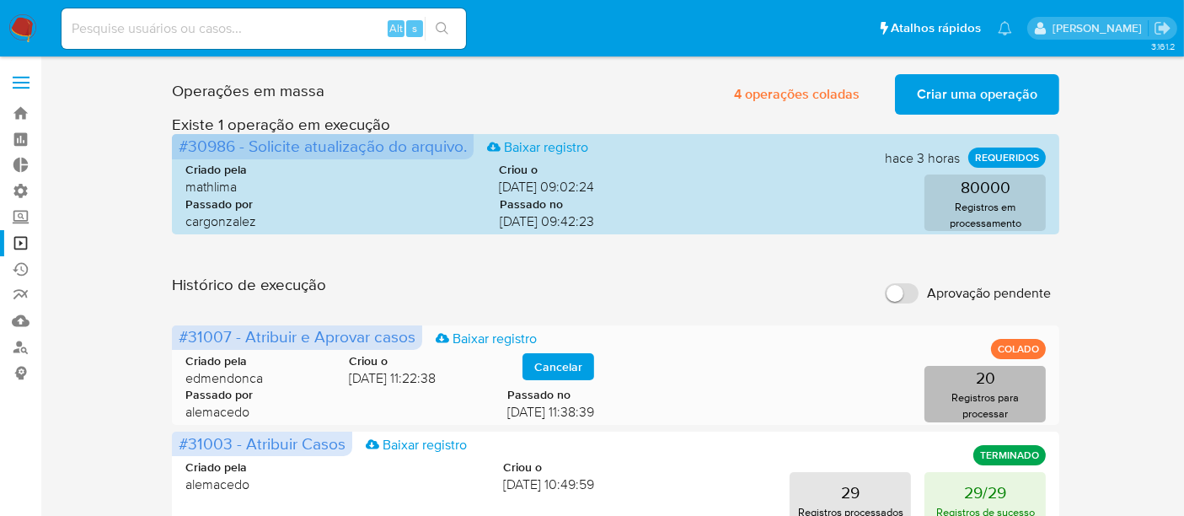
click at [992, 396] on p "Registros para processar" at bounding box center [984, 405] width 111 height 32
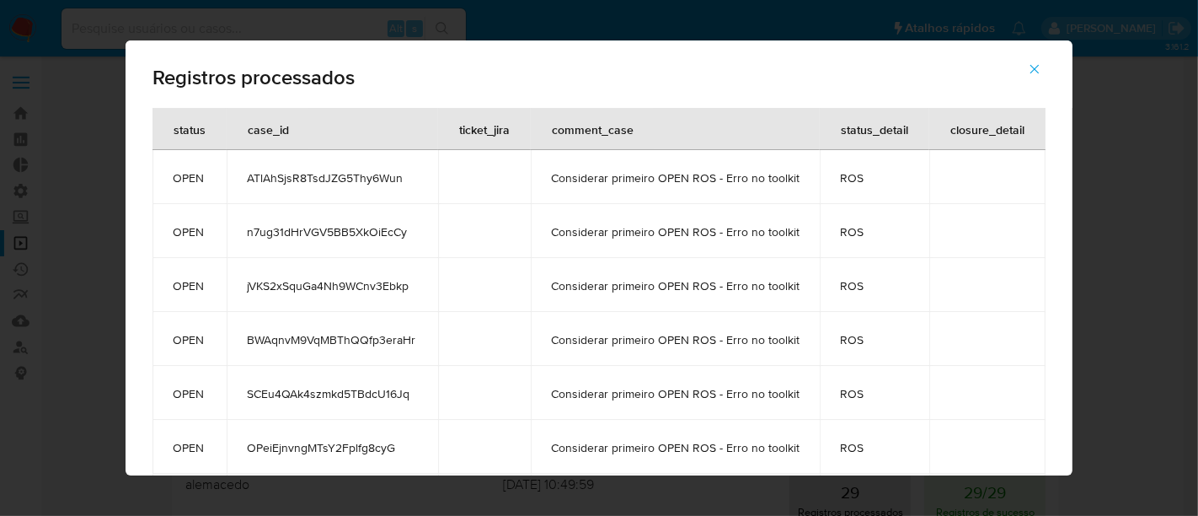
click at [1049, 68] on button "button" at bounding box center [1034, 69] width 59 height 40
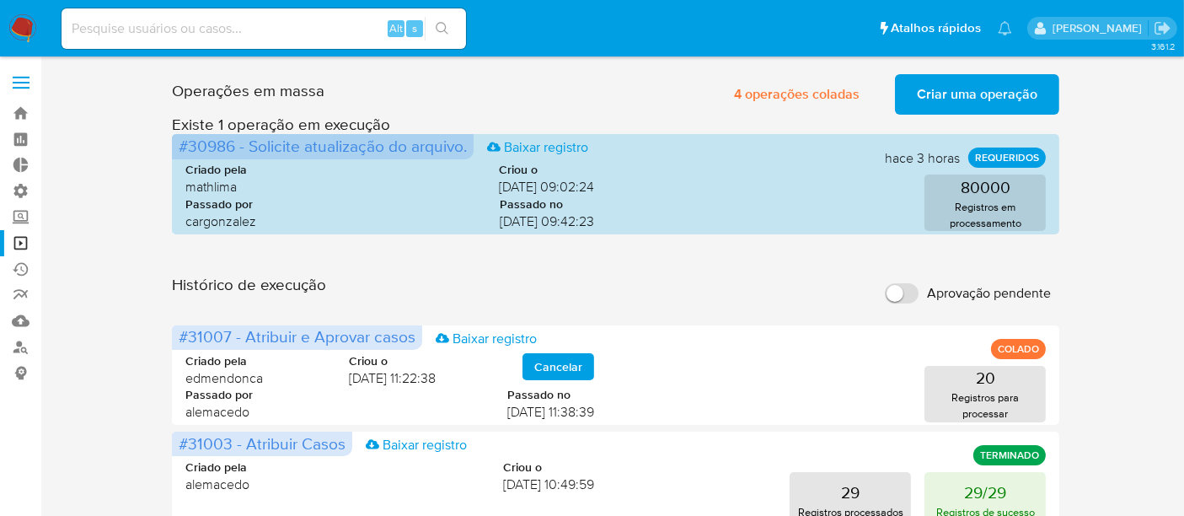
click at [988, 86] on span "Criar uma operação" at bounding box center [977, 94] width 120 height 37
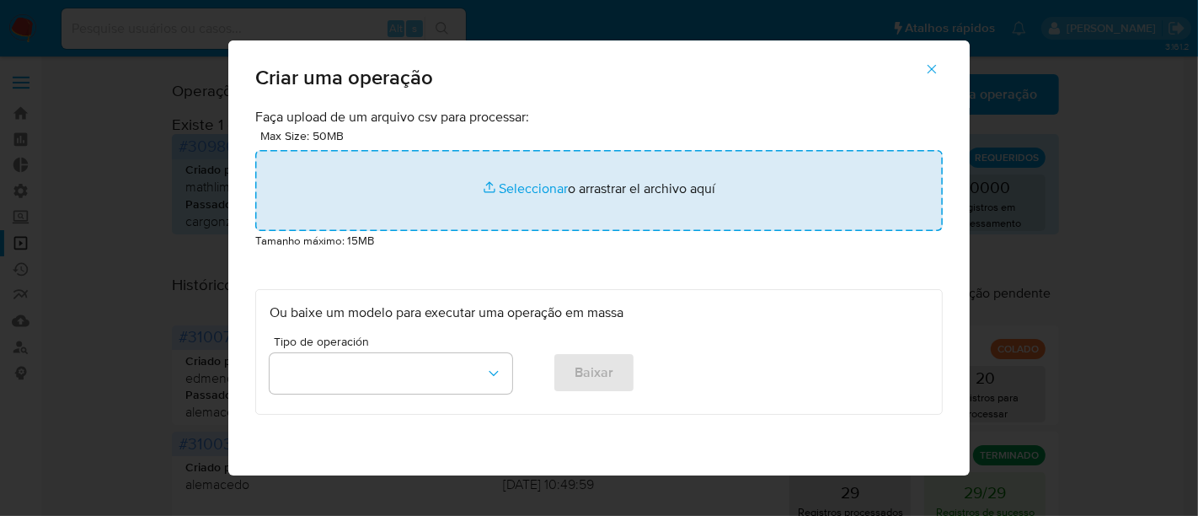
click at [531, 184] on input "file" at bounding box center [599, 190] width 688 height 81
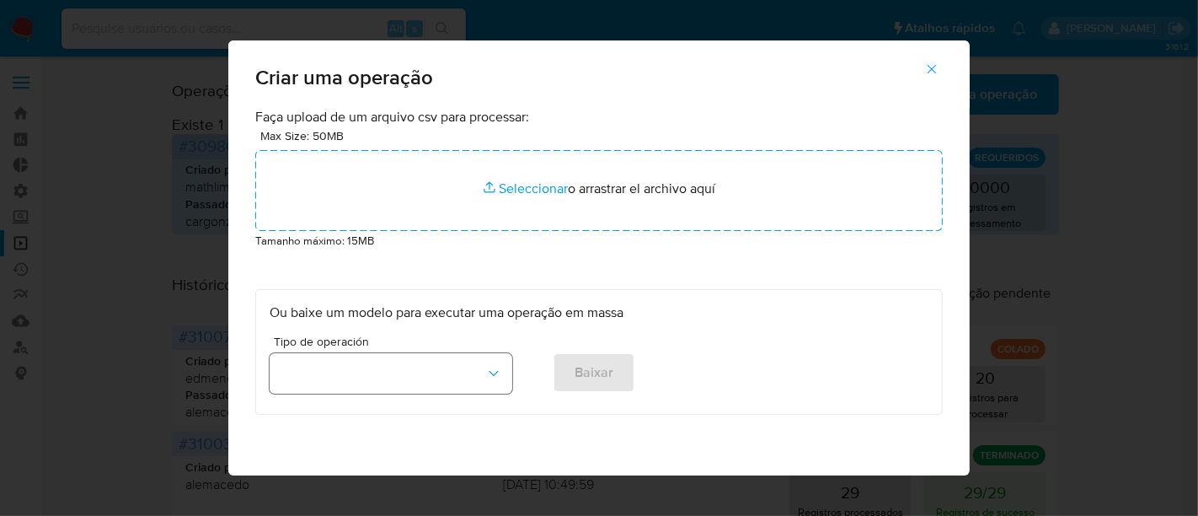
click at [493, 369] on icon "button" at bounding box center [493, 373] width 17 height 17
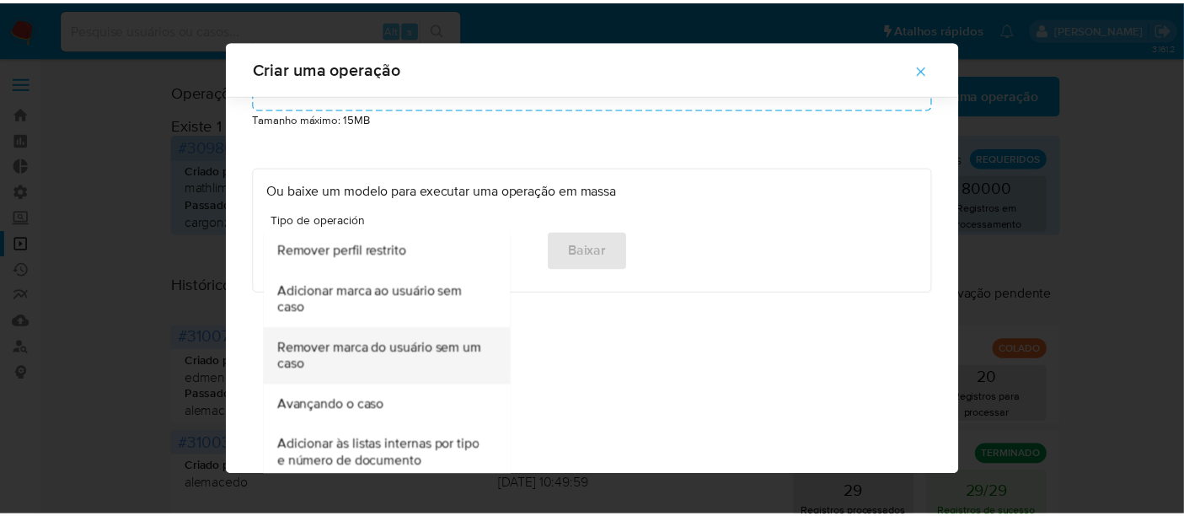
scroll to position [117, 0]
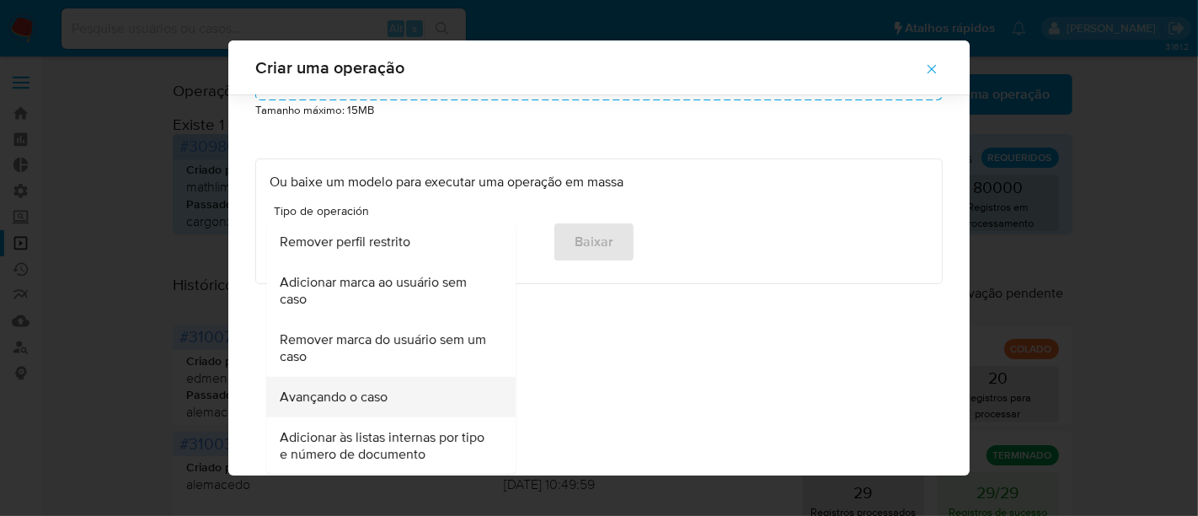
click at [356, 404] on span "Avançando o caso" at bounding box center [334, 396] width 108 height 17
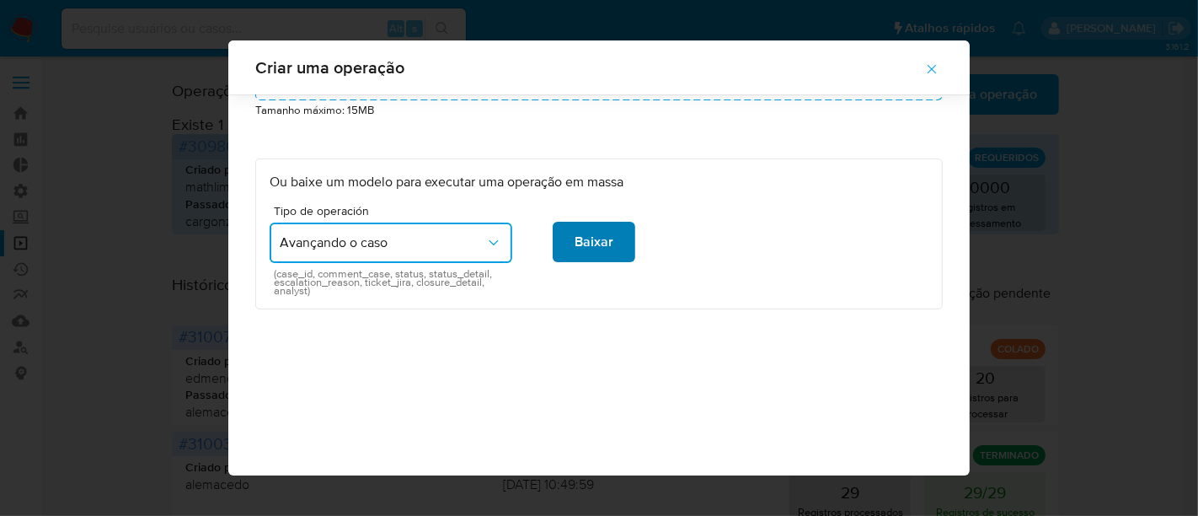
click at [606, 242] on button "Baixar" at bounding box center [594, 242] width 83 height 40
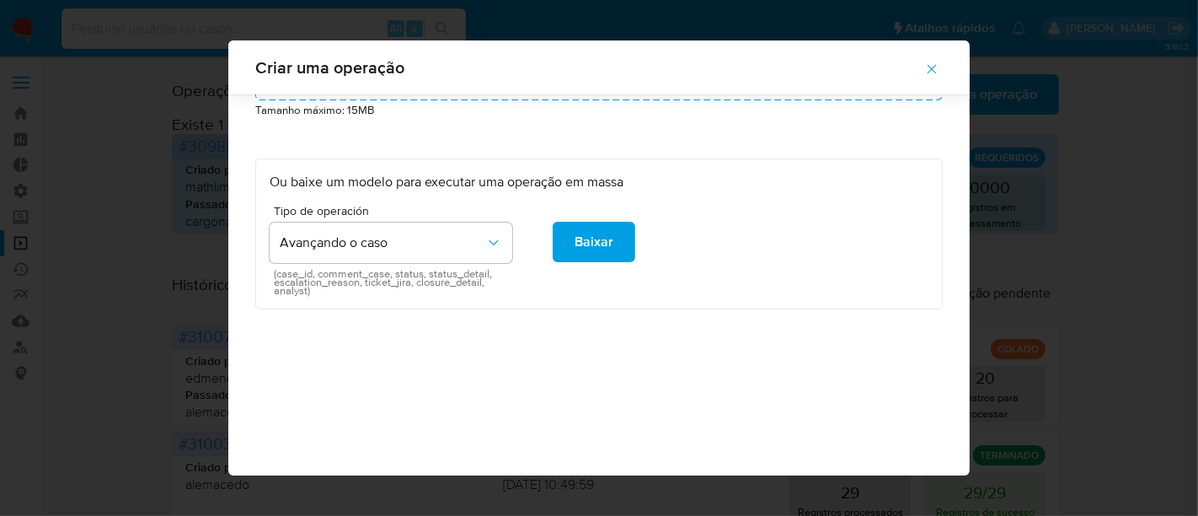
click at [937, 71] on icon "button" at bounding box center [932, 69] width 9 height 9
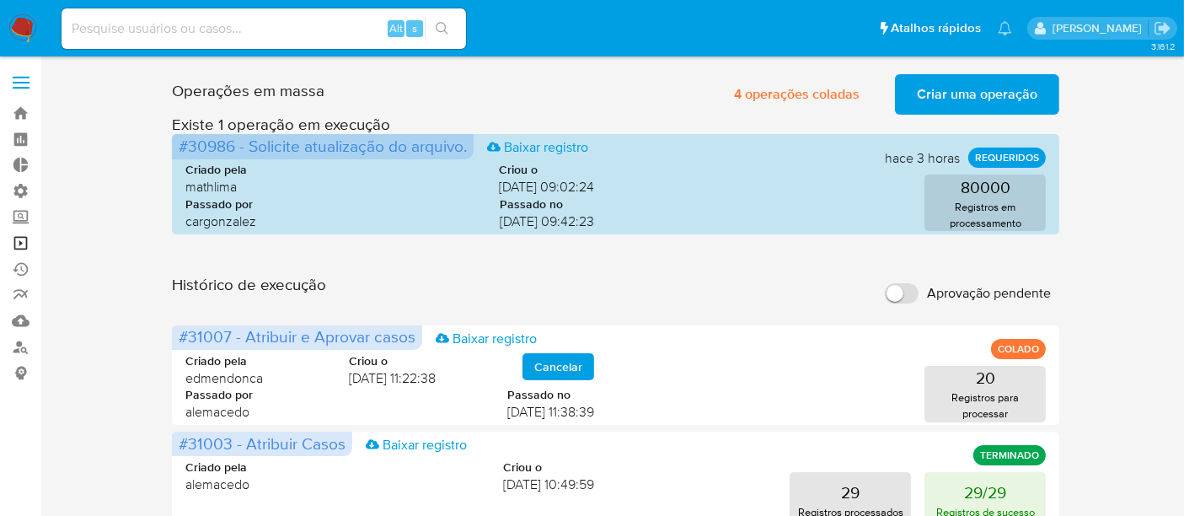
click at [26, 239] on link "Operações em massa" at bounding box center [100, 243] width 201 height 26
click at [20, 339] on link "Localizador de pessoas" at bounding box center [100, 347] width 201 height 26
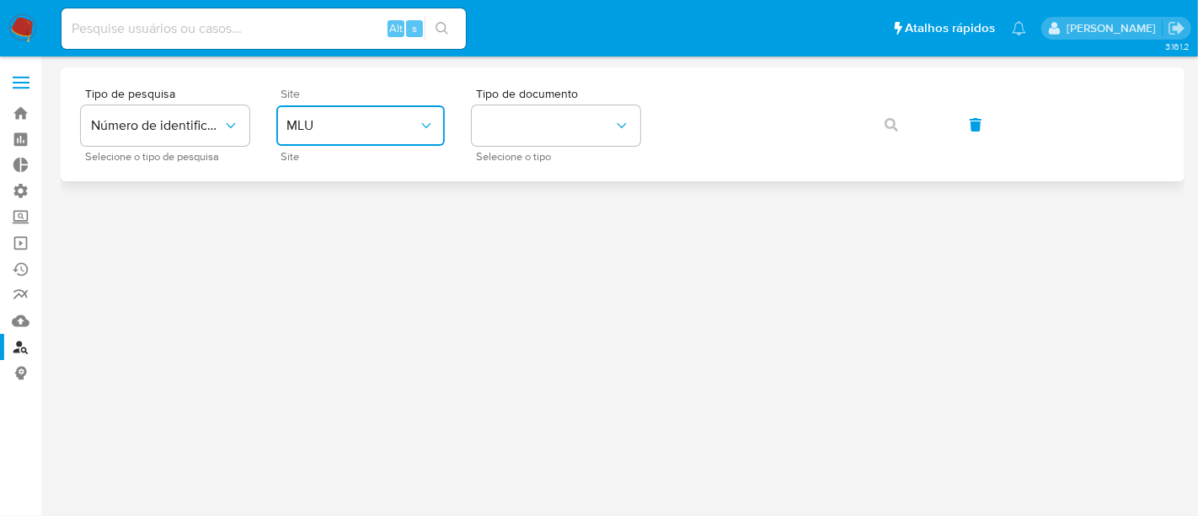
click at [370, 129] on span "MLU" at bounding box center [351, 125] width 131 height 17
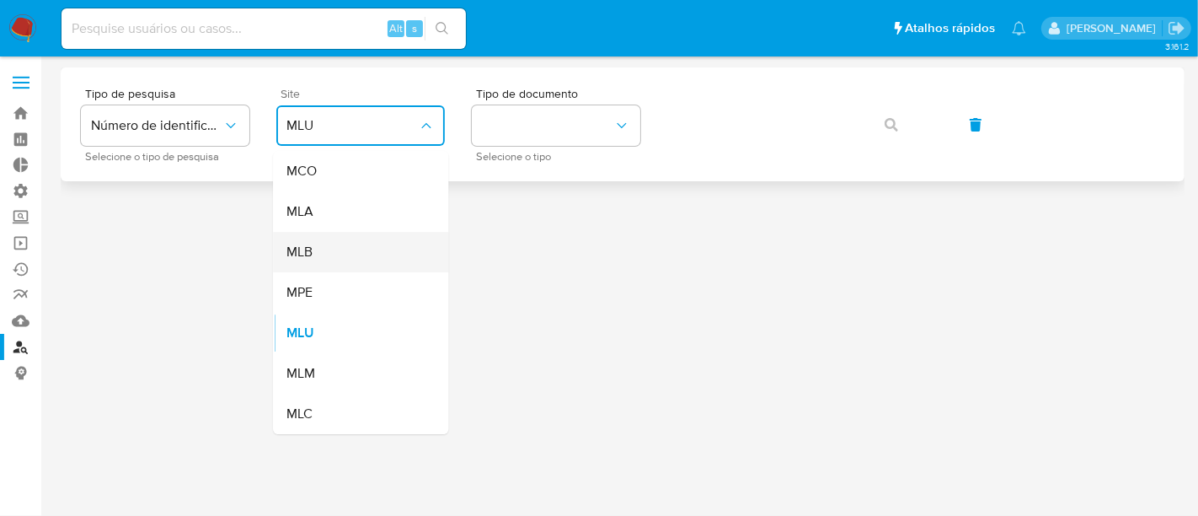
click at [345, 249] on div "MLB" at bounding box center [355, 252] width 138 height 40
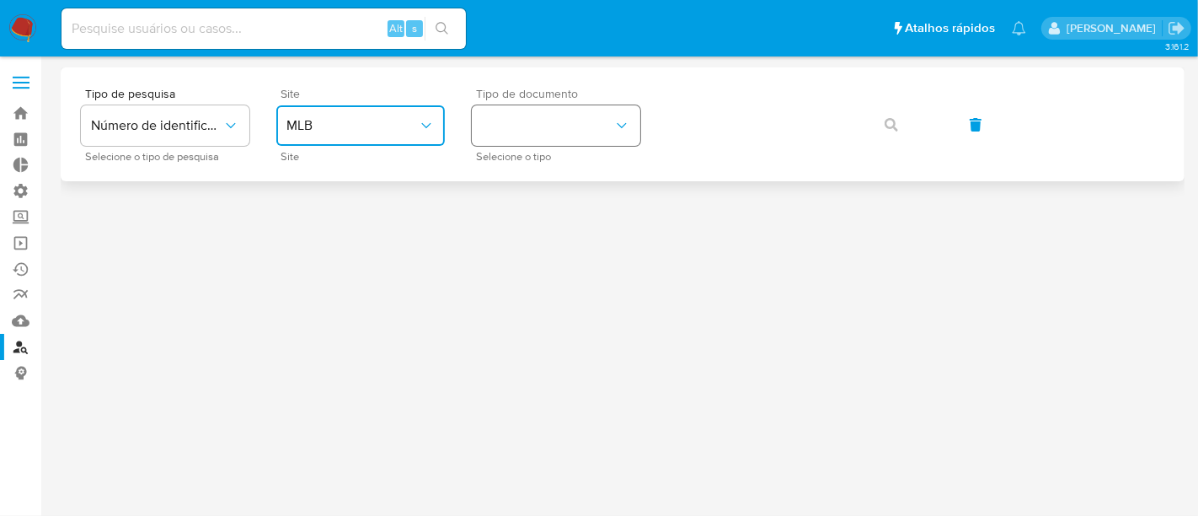
click at [531, 121] on button "identificationType" at bounding box center [556, 125] width 169 height 40
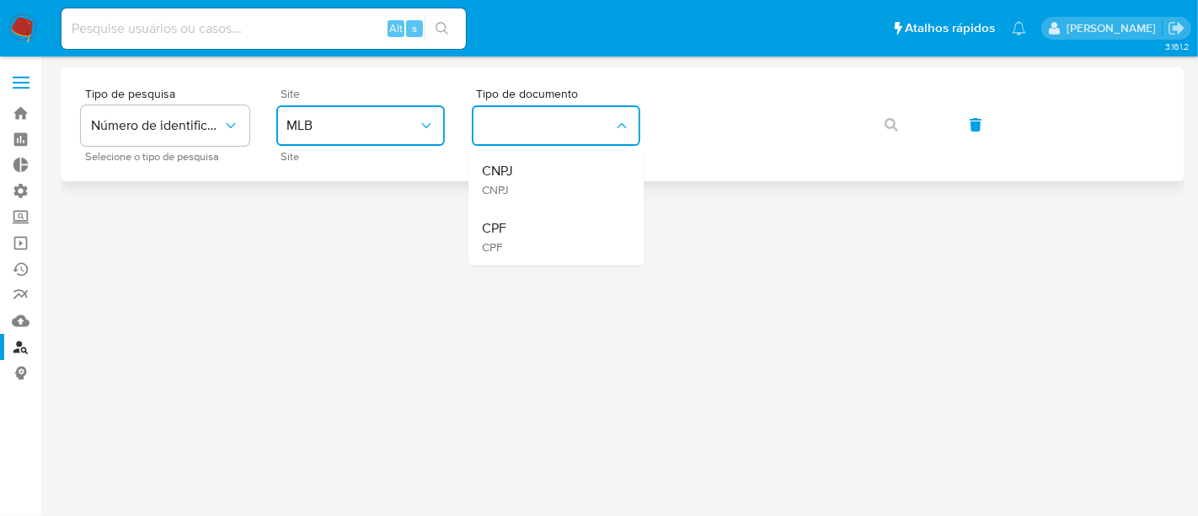
drag, startPoint x: 501, startPoint y: 231, endPoint x: 652, endPoint y: 161, distance: 167.0
click at [501, 231] on span "CPF" at bounding box center [494, 228] width 24 height 17
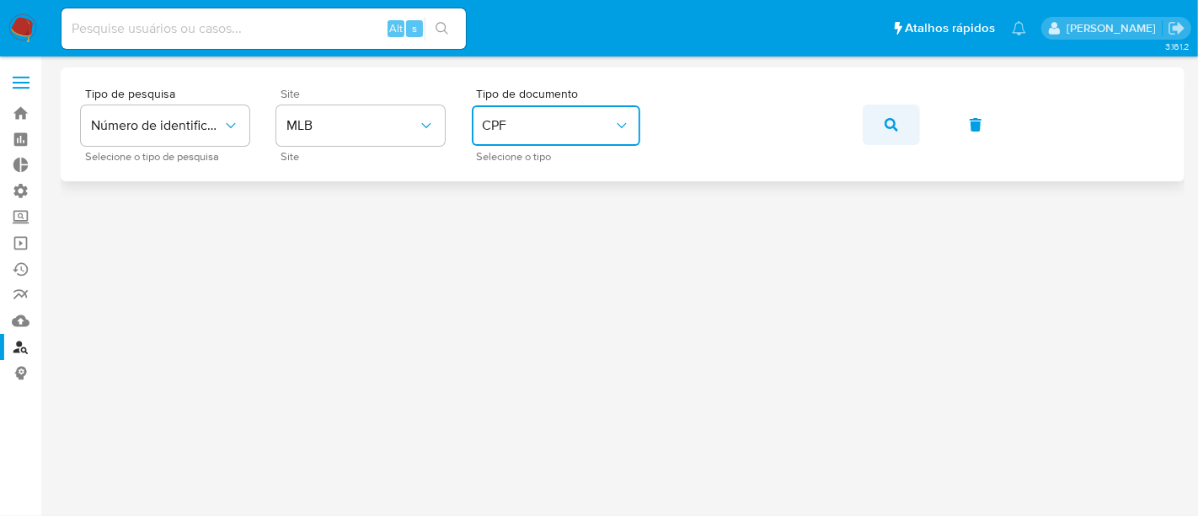
click at [898, 126] on button "button" at bounding box center [891, 124] width 57 height 40
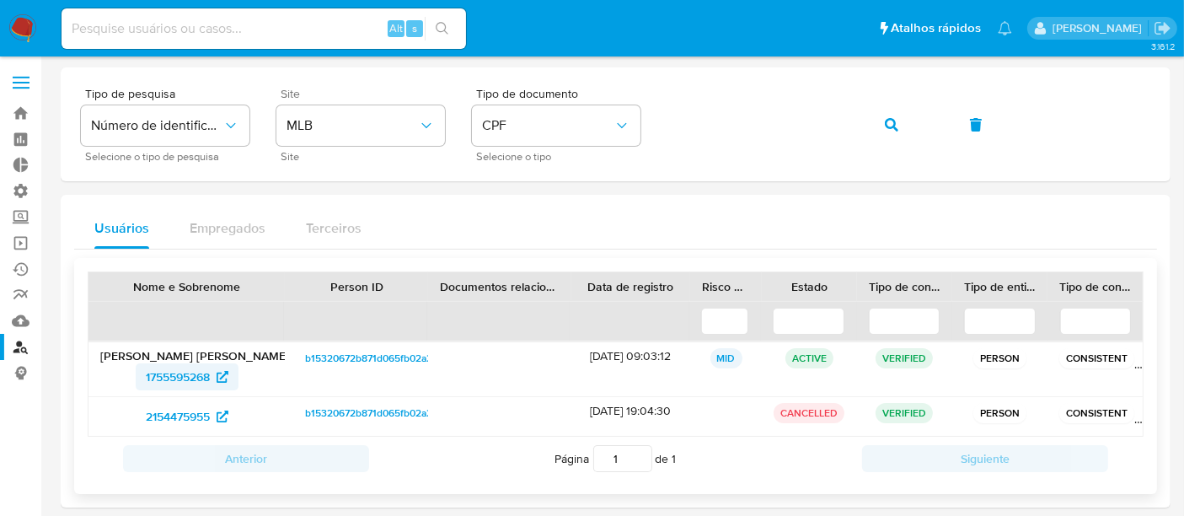
click at [194, 374] on span "1755595268" at bounding box center [178, 376] width 64 height 27
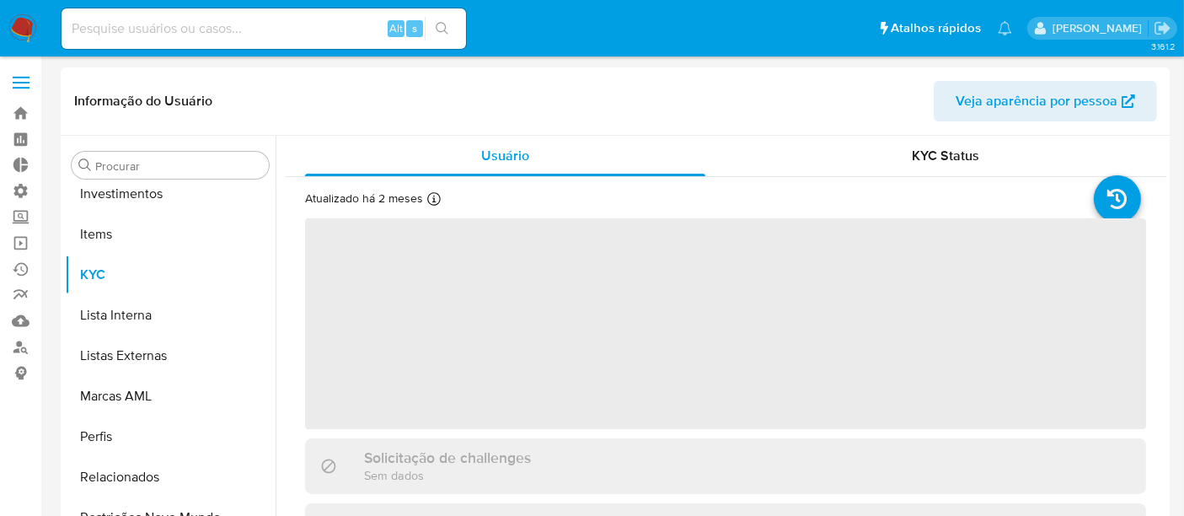
scroll to position [873, 0]
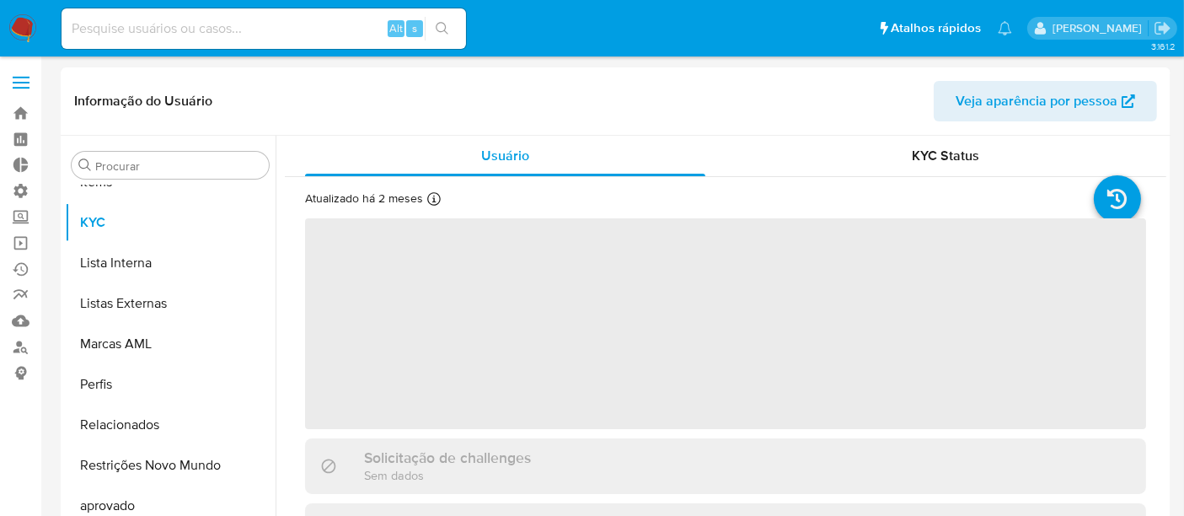
select select "10"
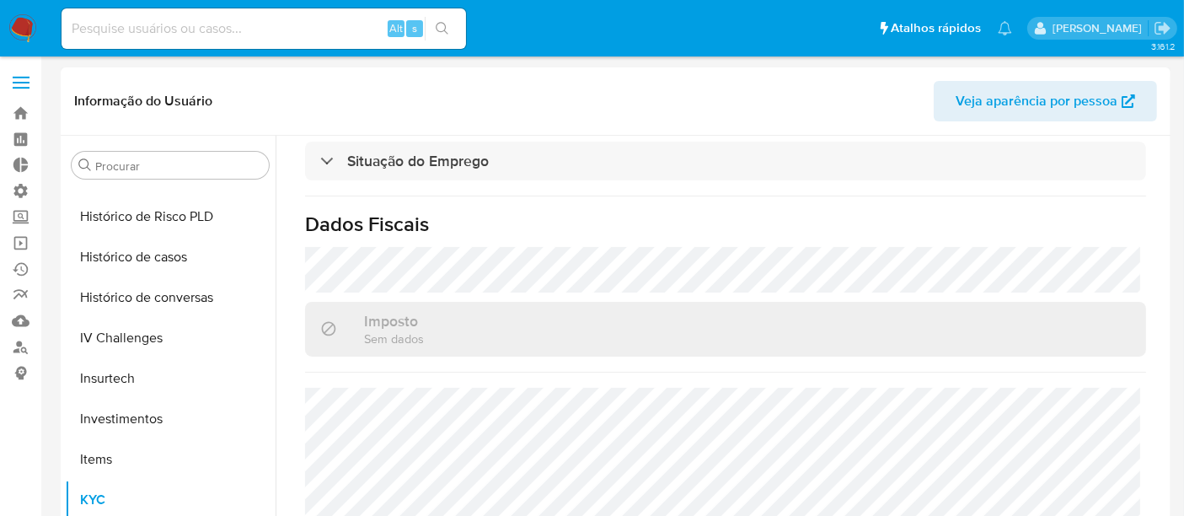
scroll to position [592, 0]
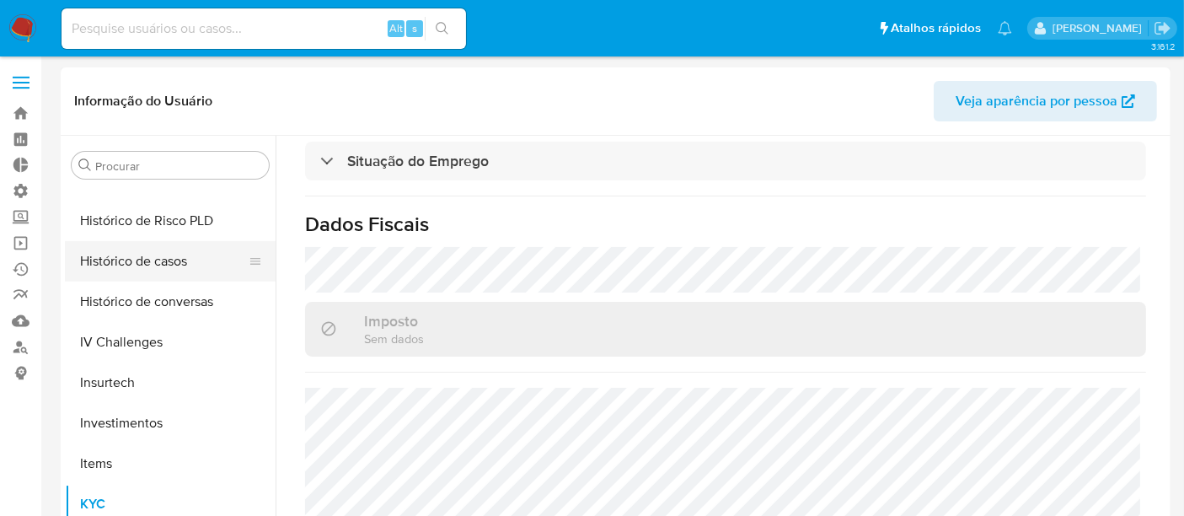
click at [165, 265] on button "Histórico de casos" at bounding box center [163, 261] width 197 height 40
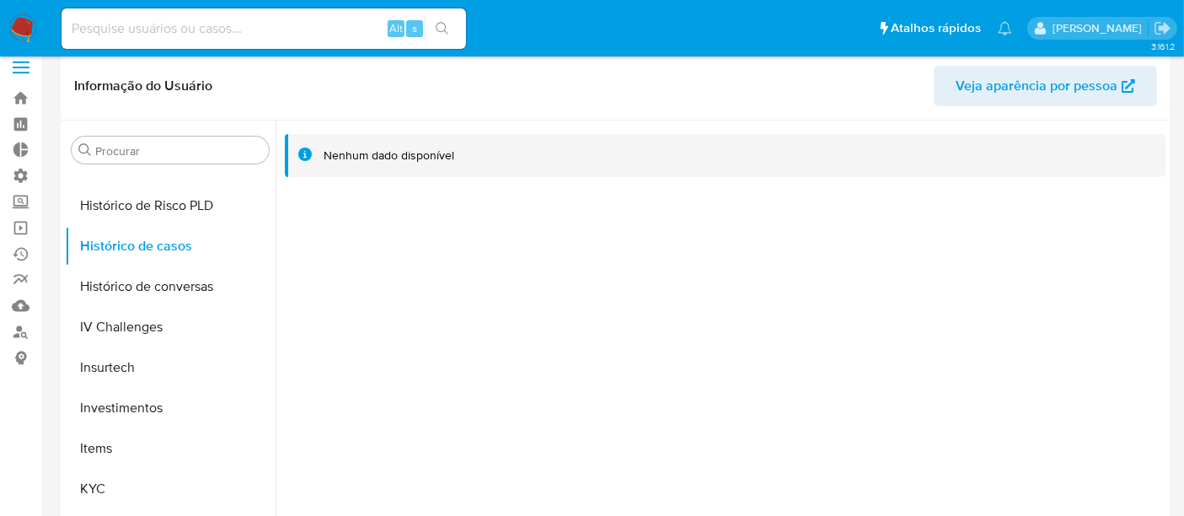
scroll to position [94, 0]
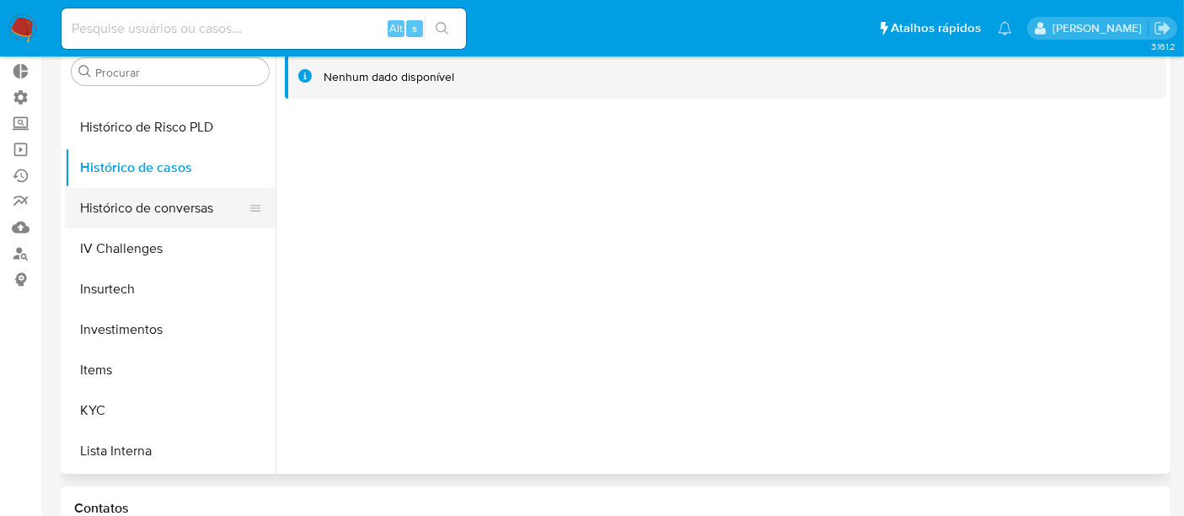
click at [105, 195] on button "Histórico de conversas" at bounding box center [163, 208] width 197 height 40
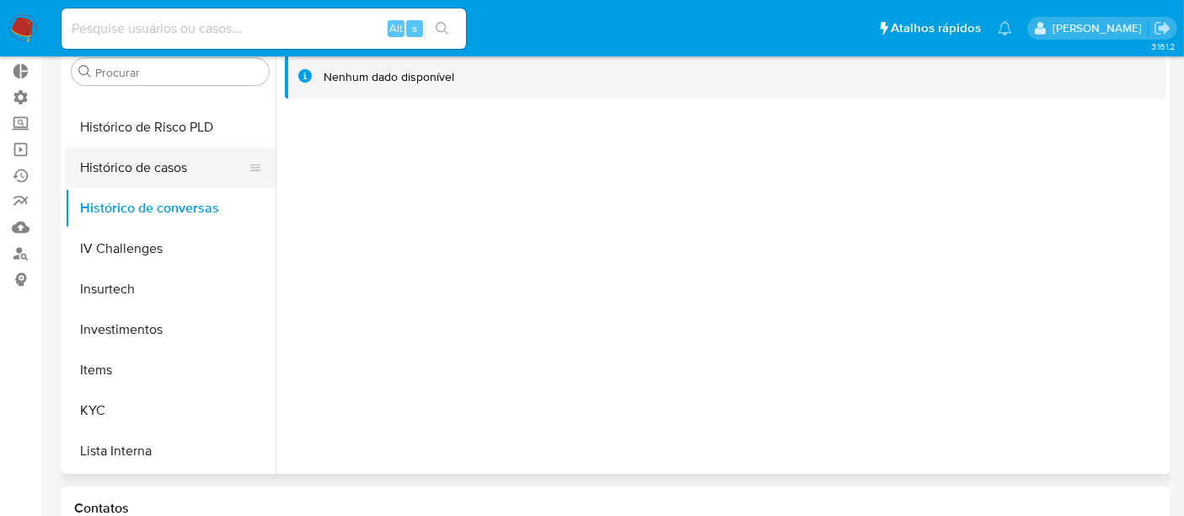
click at [158, 163] on button "Histórico de casos" at bounding box center [163, 167] width 197 height 40
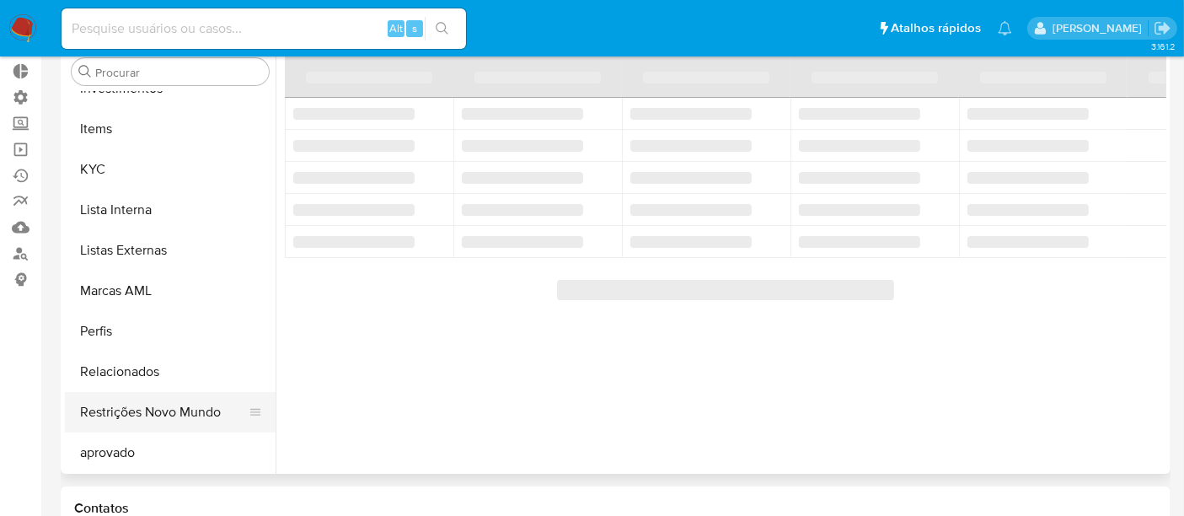
scroll to position [873, 0]
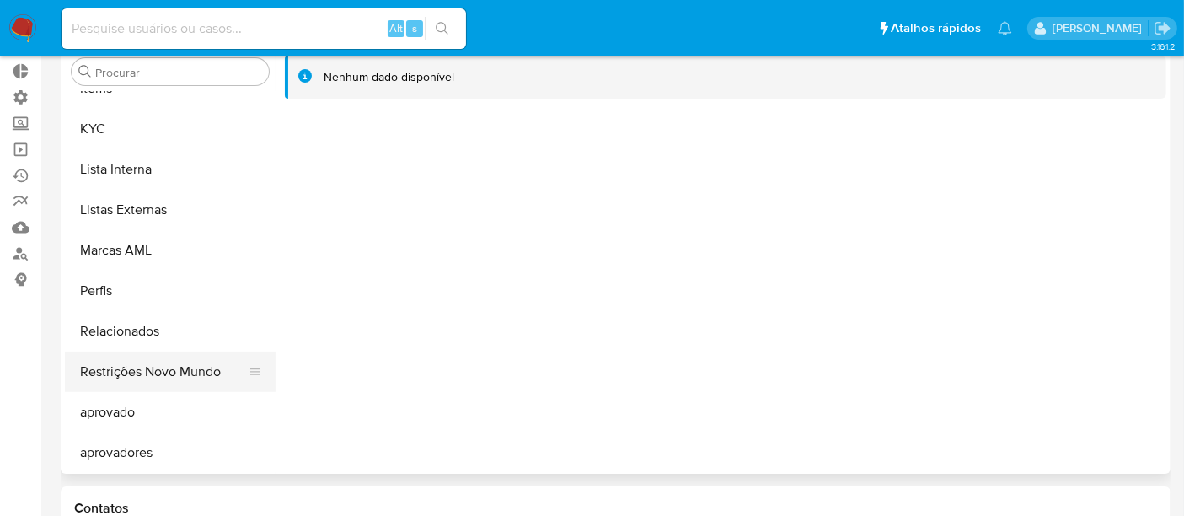
click at [183, 362] on button "Restrições Novo Mundo" at bounding box center [163, 371] width 197 height 40
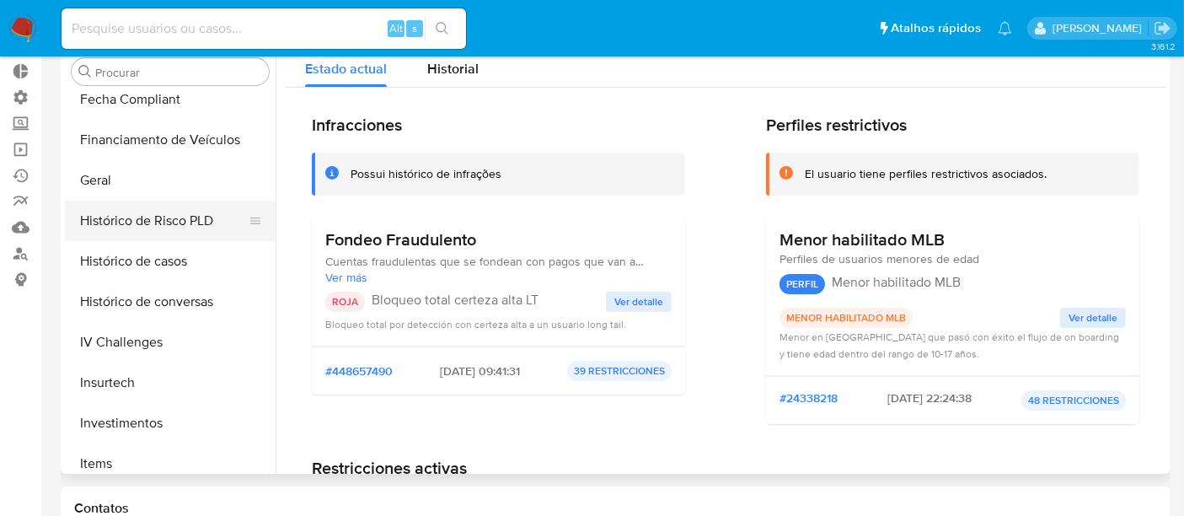
scroll to position [404, 0]
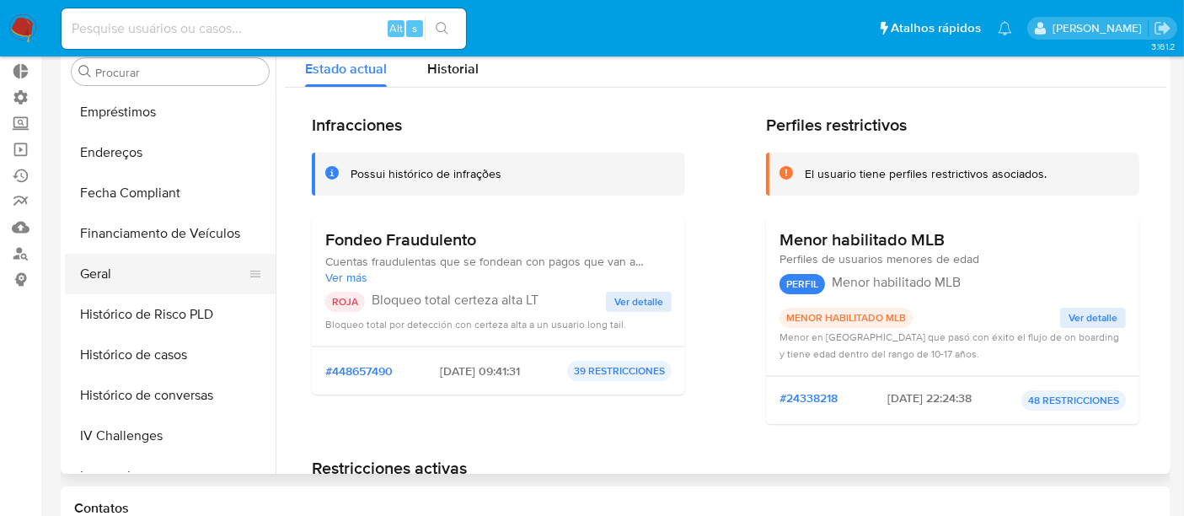
click at [126, 279] on button "Geral" at bounding box center [163, 274] width 197 height 40
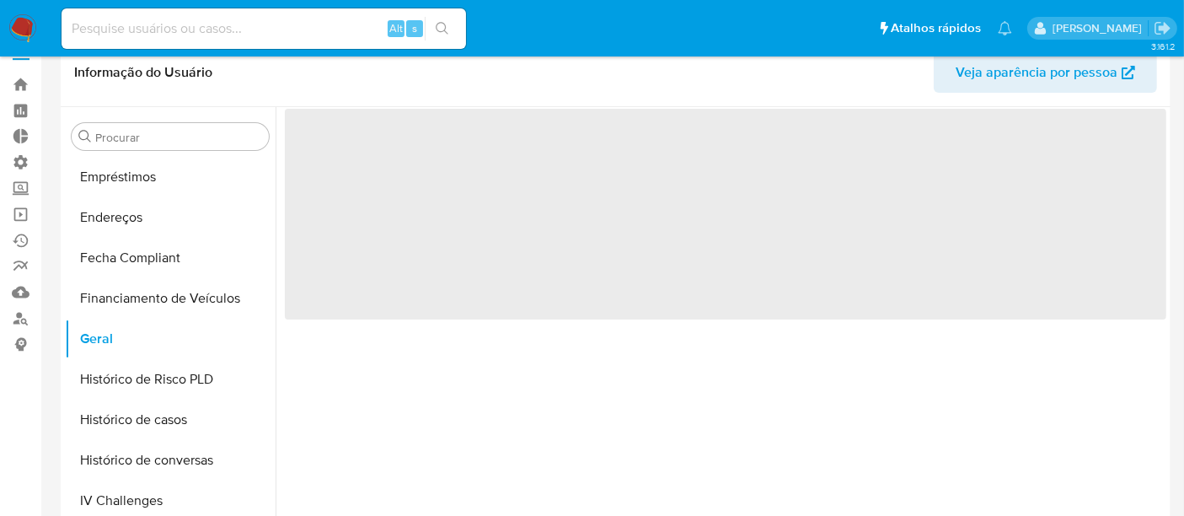
scroll to position [0, 0]
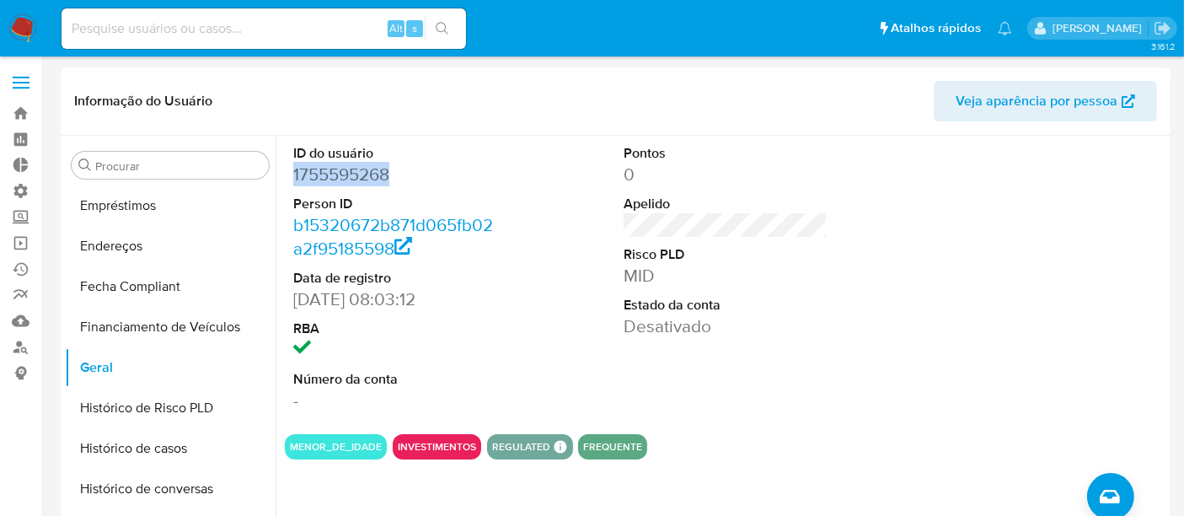
drag, startPoint x: 292, startPoint y: 178, endPoint x: 423, endPoint y: 169, distance: 130.9
click at [423, 169] on dd "1755595268" at bounding box center [395, 175] width 204 height 24
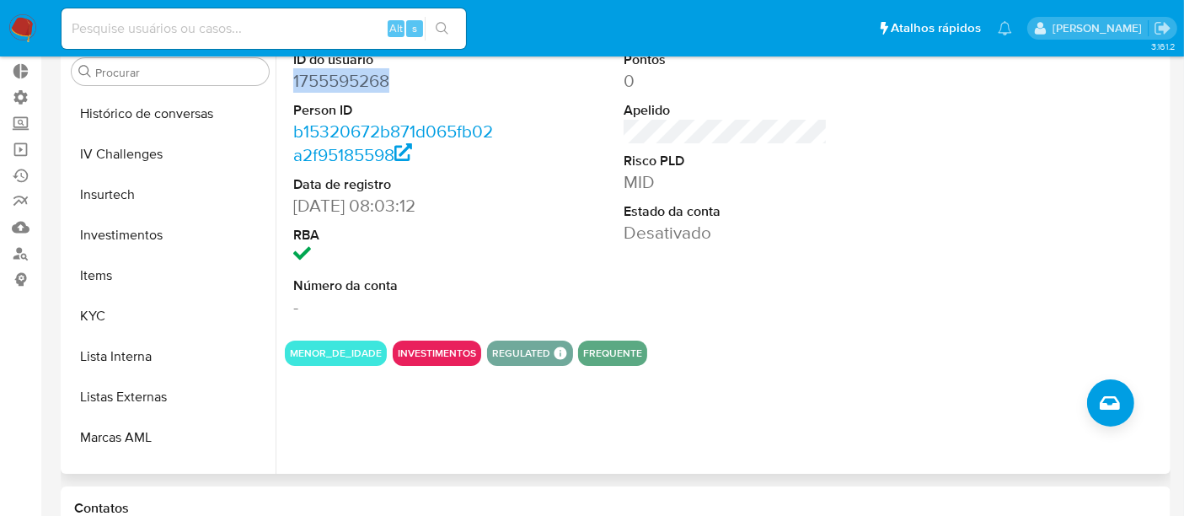
scroll to position [498, 0]
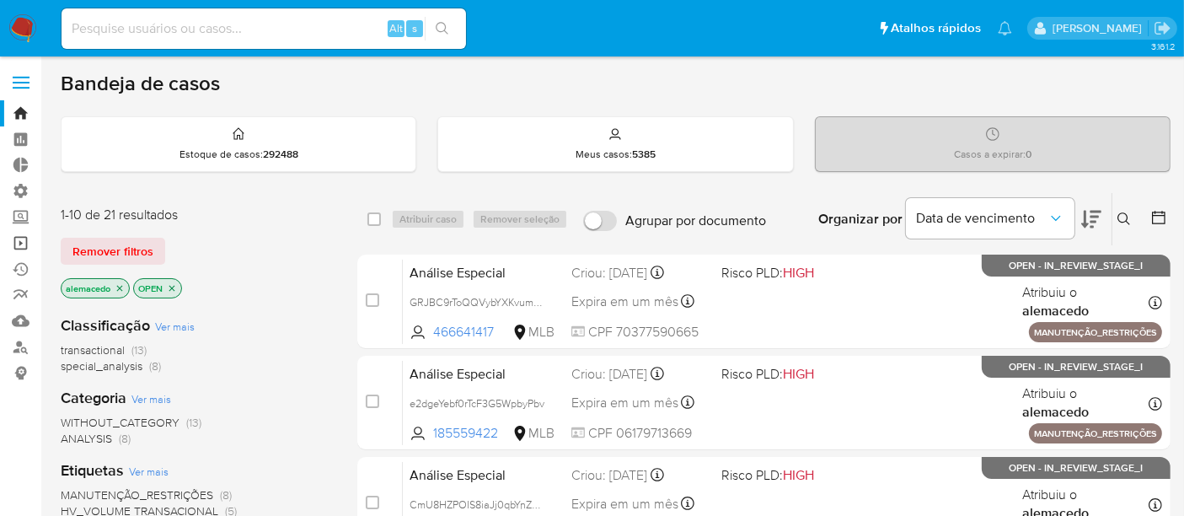
click at [24, 244] on link "Operações em massa" at bounding box center [100, 243] width 201 height 26
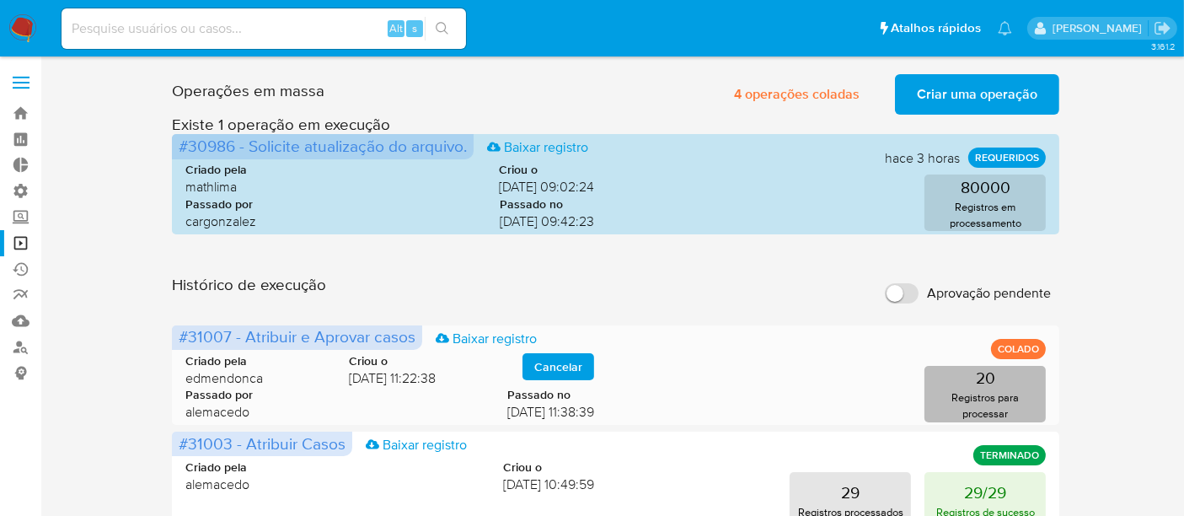
click at [956, 393] on p "Registros para processar" at bounding box center [984, 405] width 111 height 32
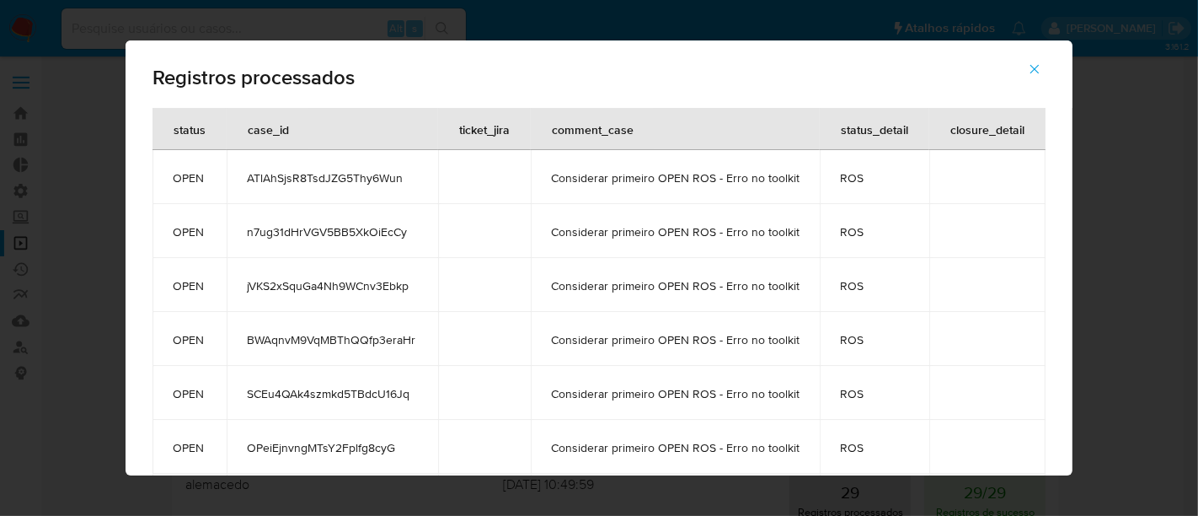
click at [1049, 64] on button "button" at bounding box center [1034, 69] width 59 height 40
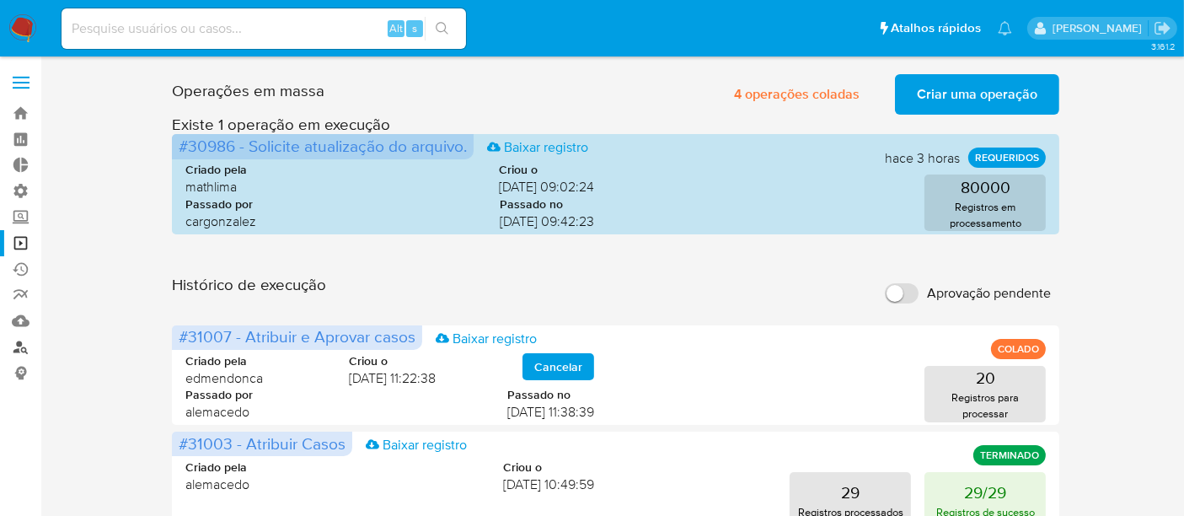
click at [17, 348] on link "Localizador de pessoas" at bounding box center [100, 347] width 201 height 26
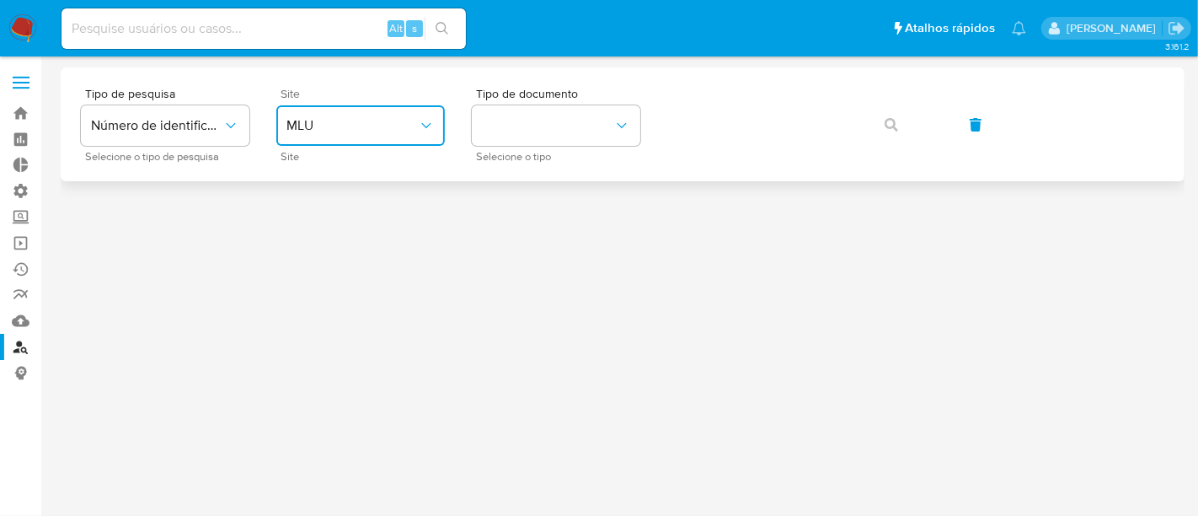
click at [348, 134] on button "MLU" at bounding box center [360, 125] width 169 height 40
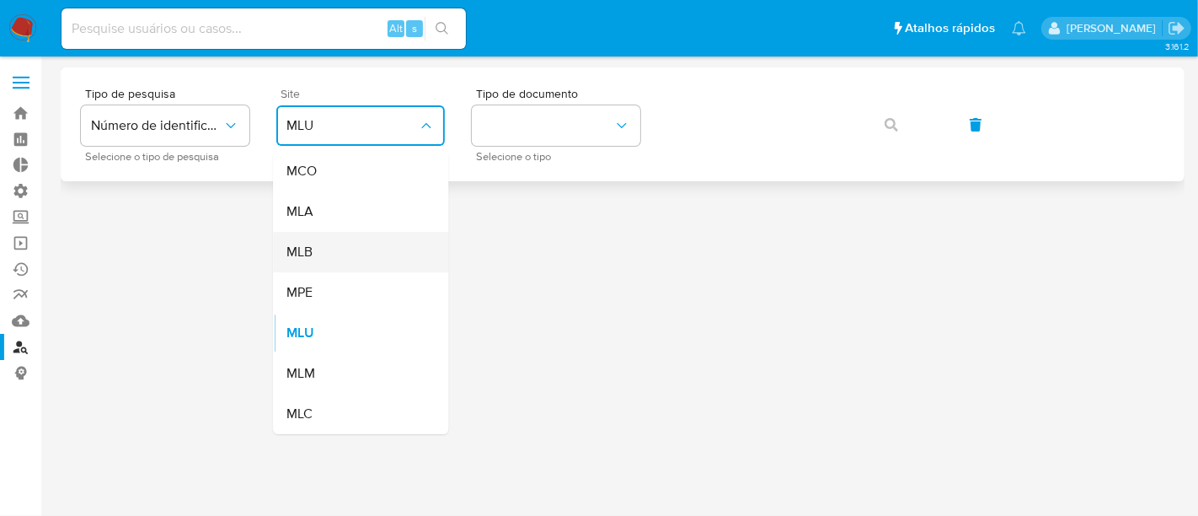
click at [345, 244] on div "MLB" at bounding box center [355, 252] width 138 height 40
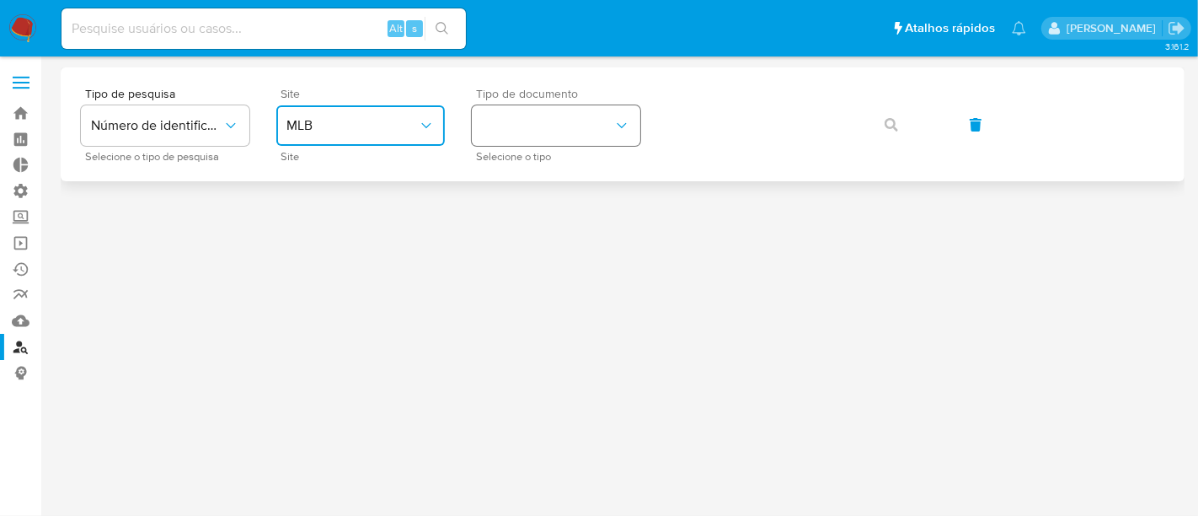
drag, startPoint x: 504, startPoint y: 143, endPoint x: 541, endPoint y: 140, distance: 37.2
click at [505, 143] on button "identificationType" at bounding box center [556, 125] width 169 height 40
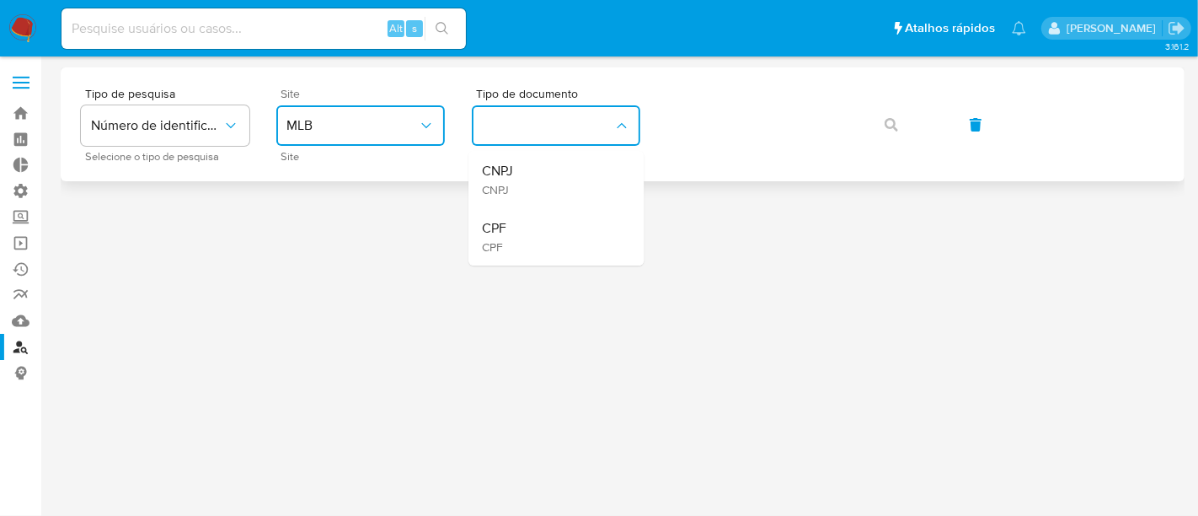
drag, startPoint x: 543, startPoint y: 217, endPoint x: 661, endPoint y: 136, distance: 143.5
click at [543, 219] on div "CPF CPF" at bounding box center [551, 236] width 138 height 57
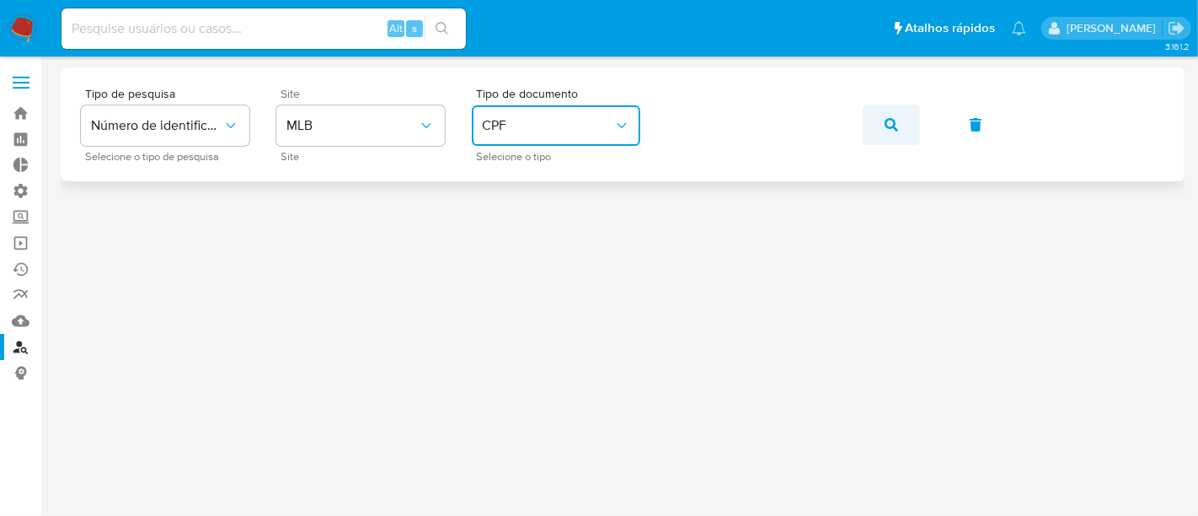
click at [881, 124] on button "button" at bounding box center [891, 124] width 57 height 40
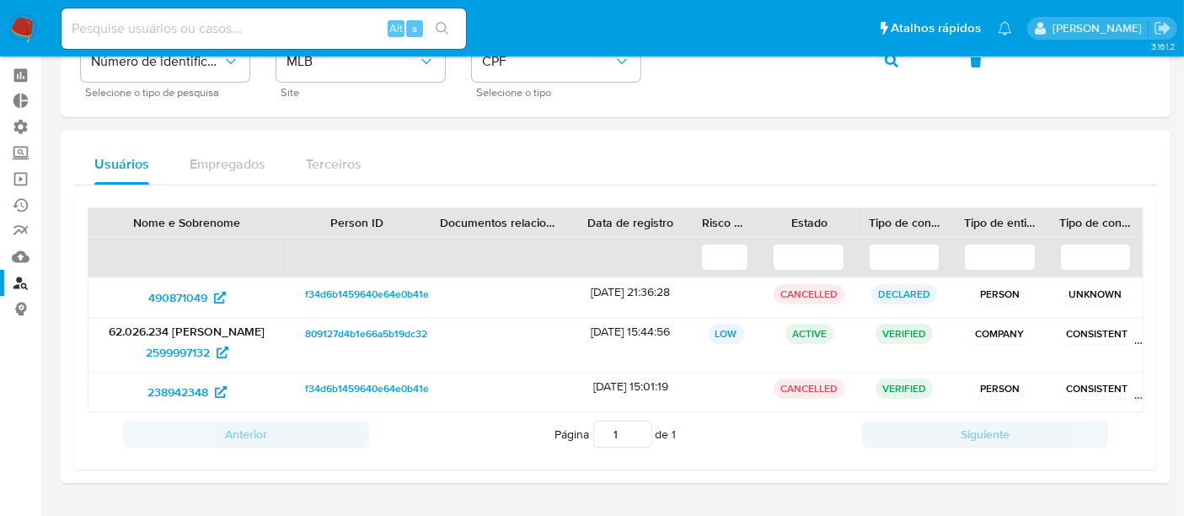
scroll to position [94, 0]
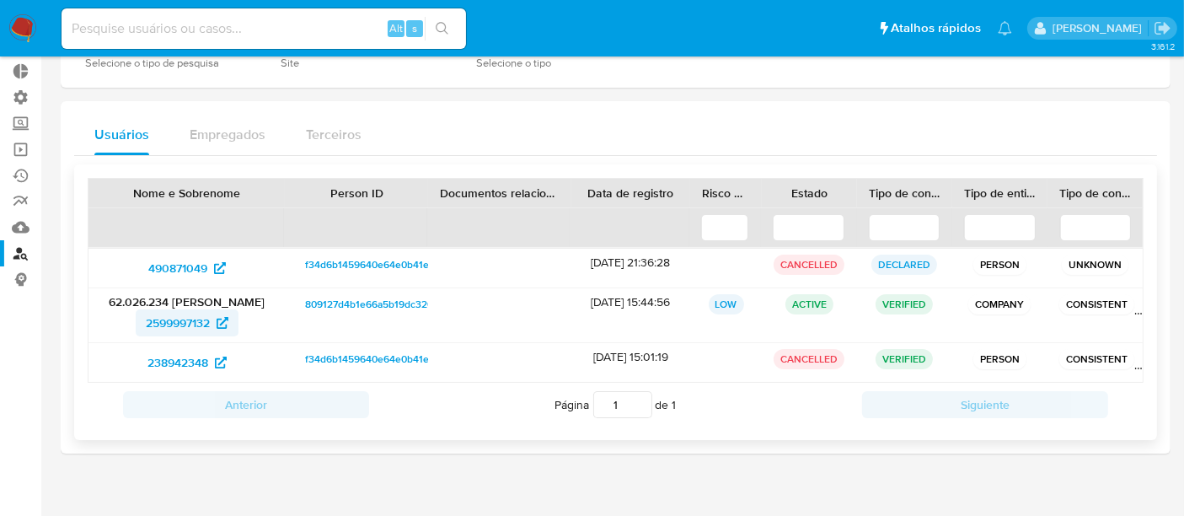
click at [185, 316] on span "2599997132" at bounding box center [178, 322] width 64 height 27
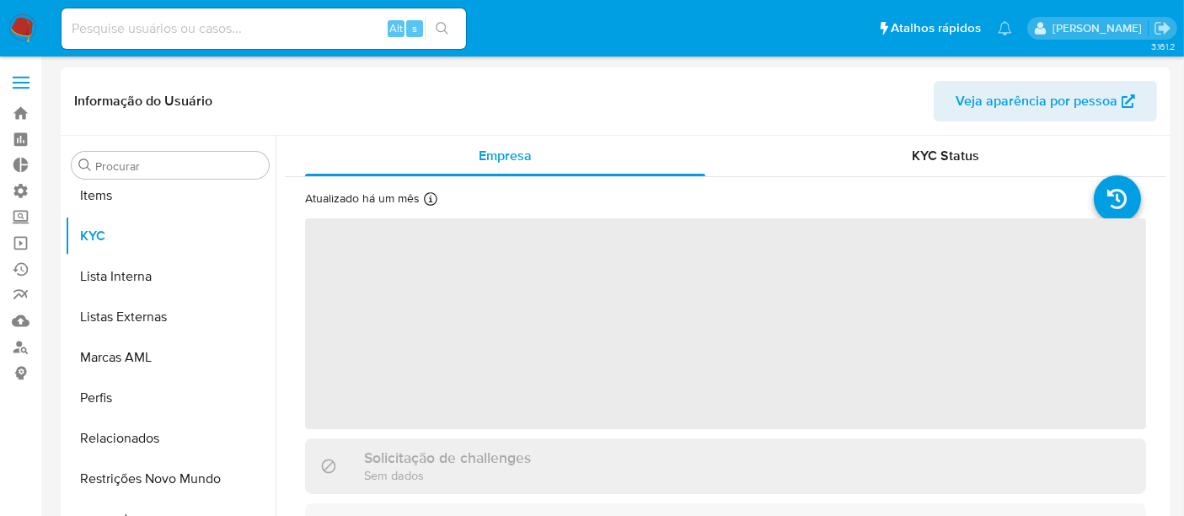
scroll to position [873, 0]
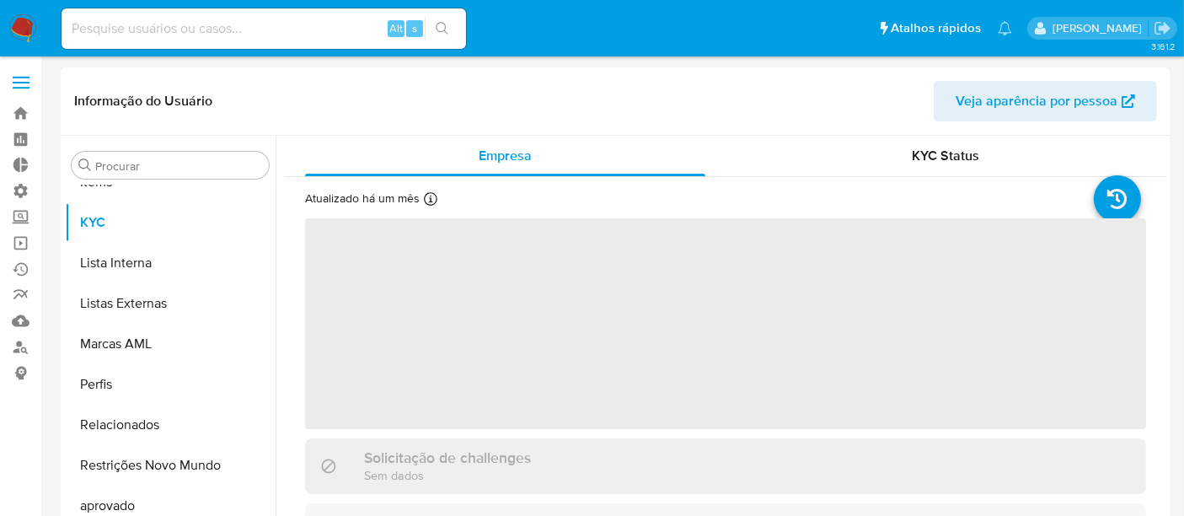
select select "10"
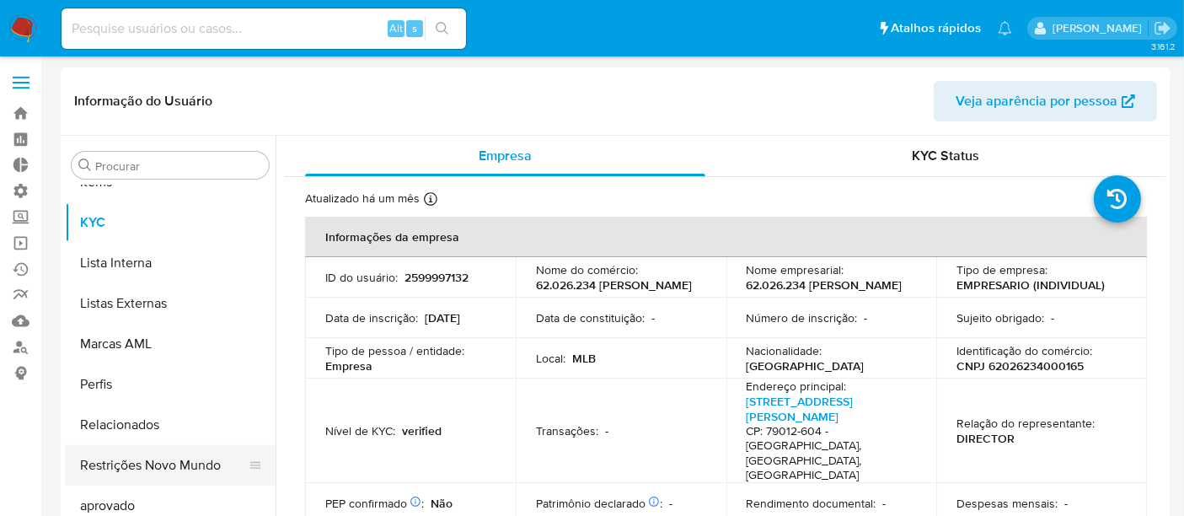
click at [188, 458] on button "Restrições Novo Mundo" at bounding box center [163, 465] width 197 height 40
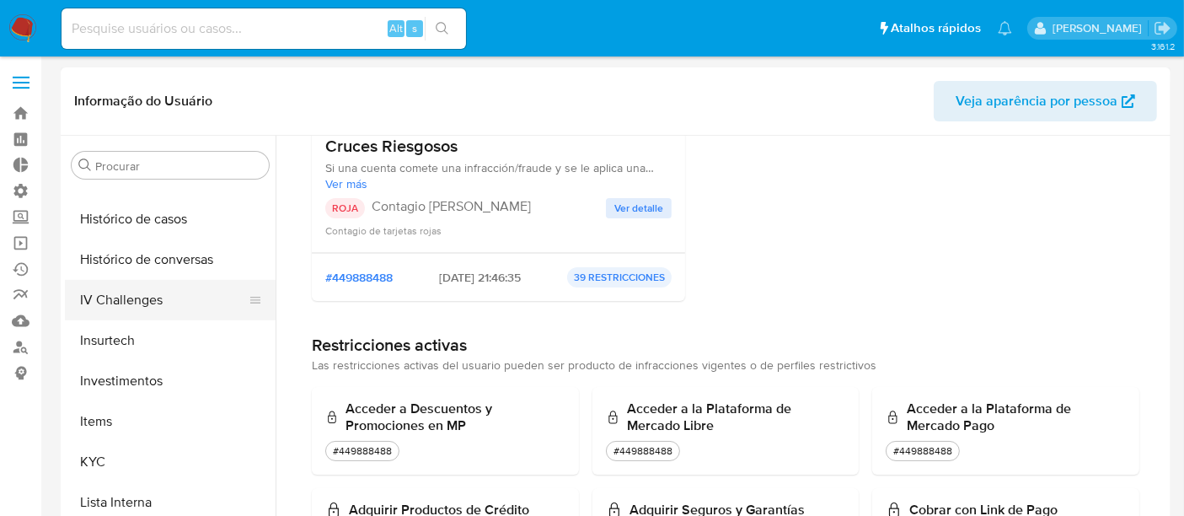
scroll to position [592, 0]
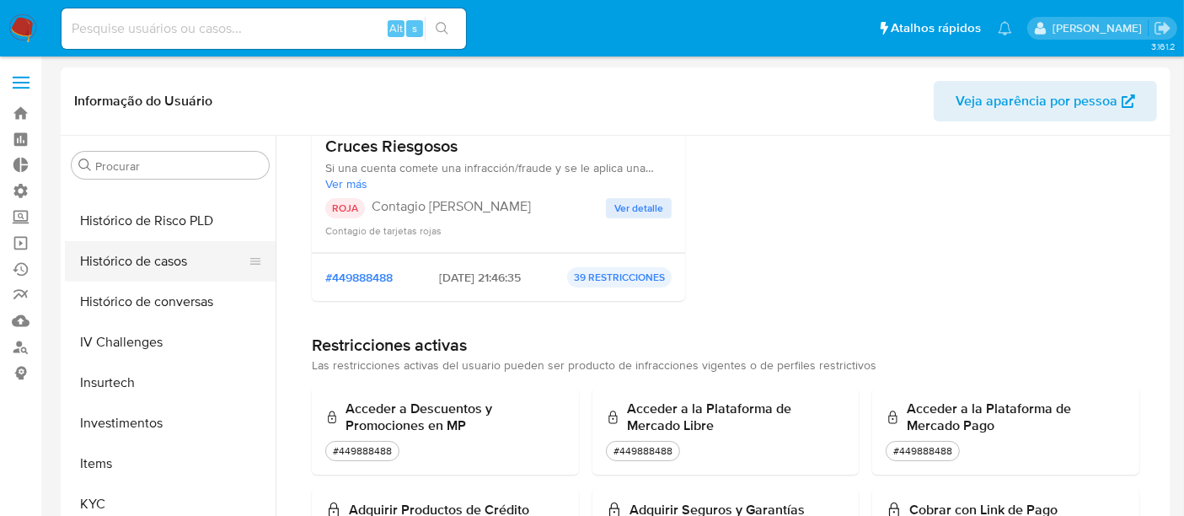
click at [157, 266] on button "Histórico de casos" at bounding box center [163, 261] width 197 height 40
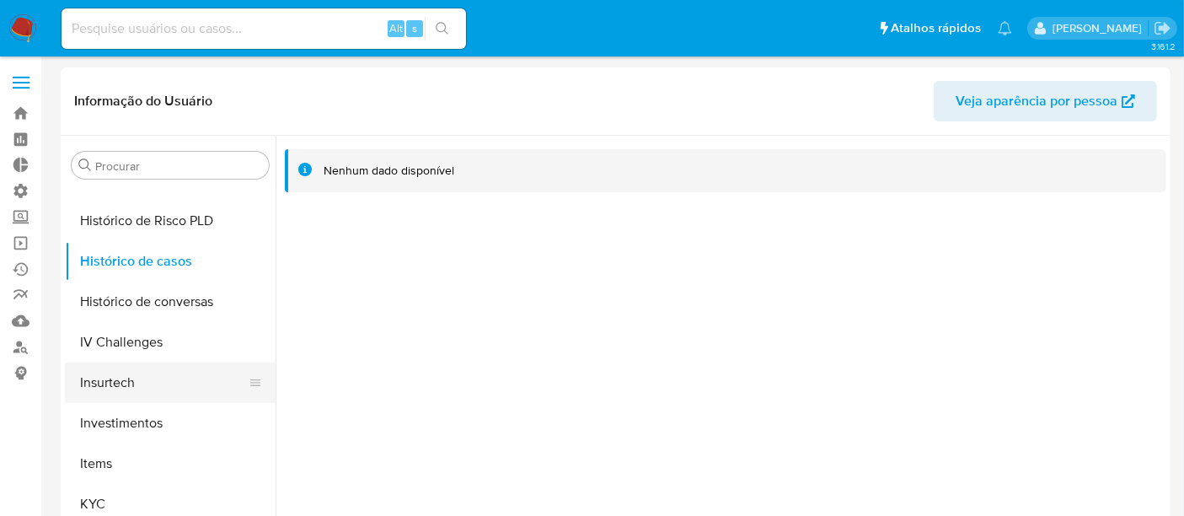
scroll to position [404, 0]
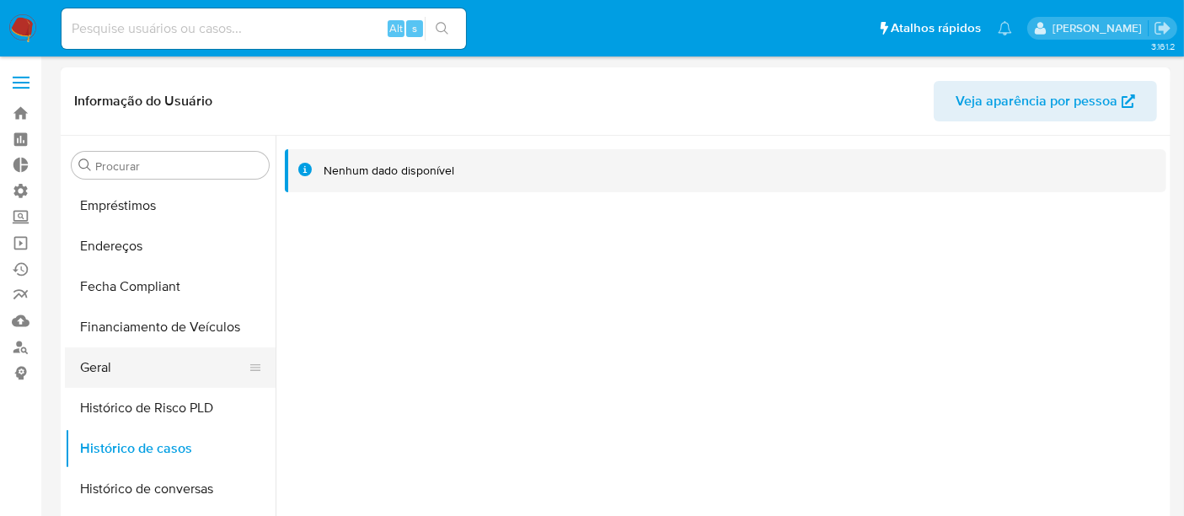
click at [111, 362] on button "Geral" at bounding box center [163, 367] width 197 height 40
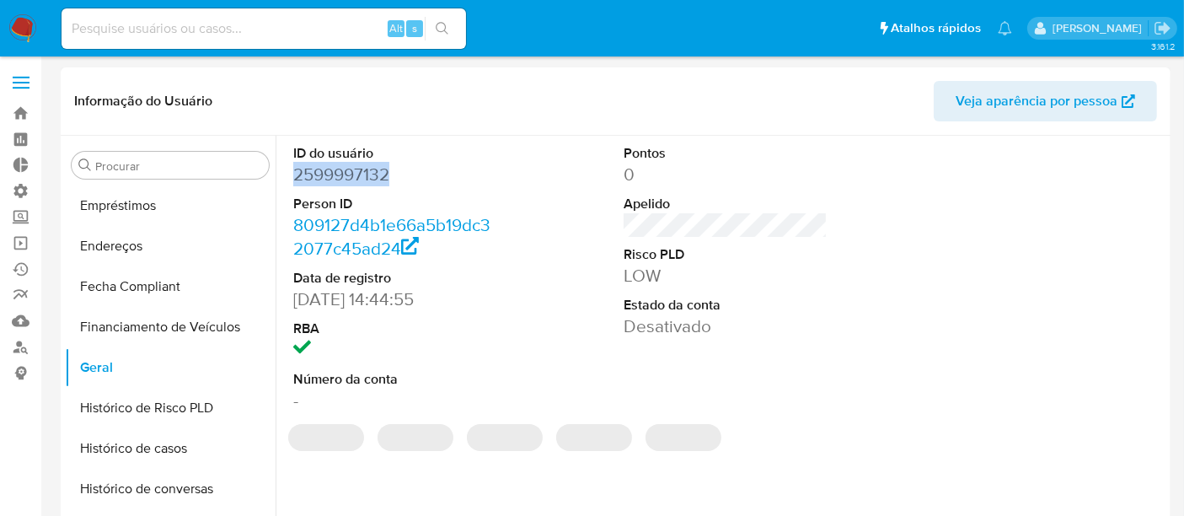
drag, startPoint x: 296, startPoint y: 173, endPoint x: 420, endPoint y: 178, distance: 124.8
click at [420, 178] on dd "2599997132" at bounding box center [395, 175] width 204 height 24
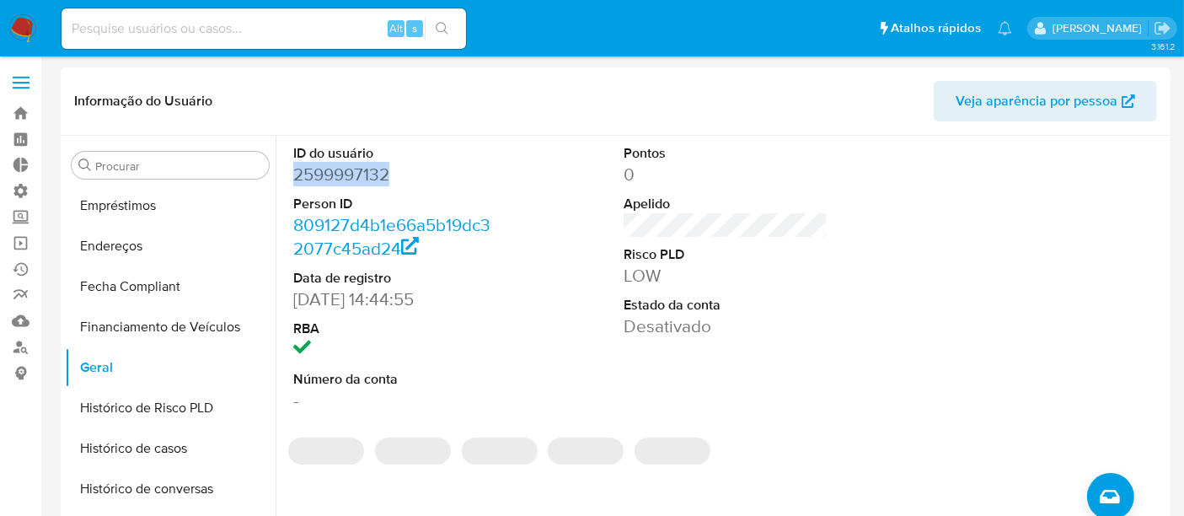
copy dd "2599997132"
